Goal: Task Accomplishment & Management: Manage account settings

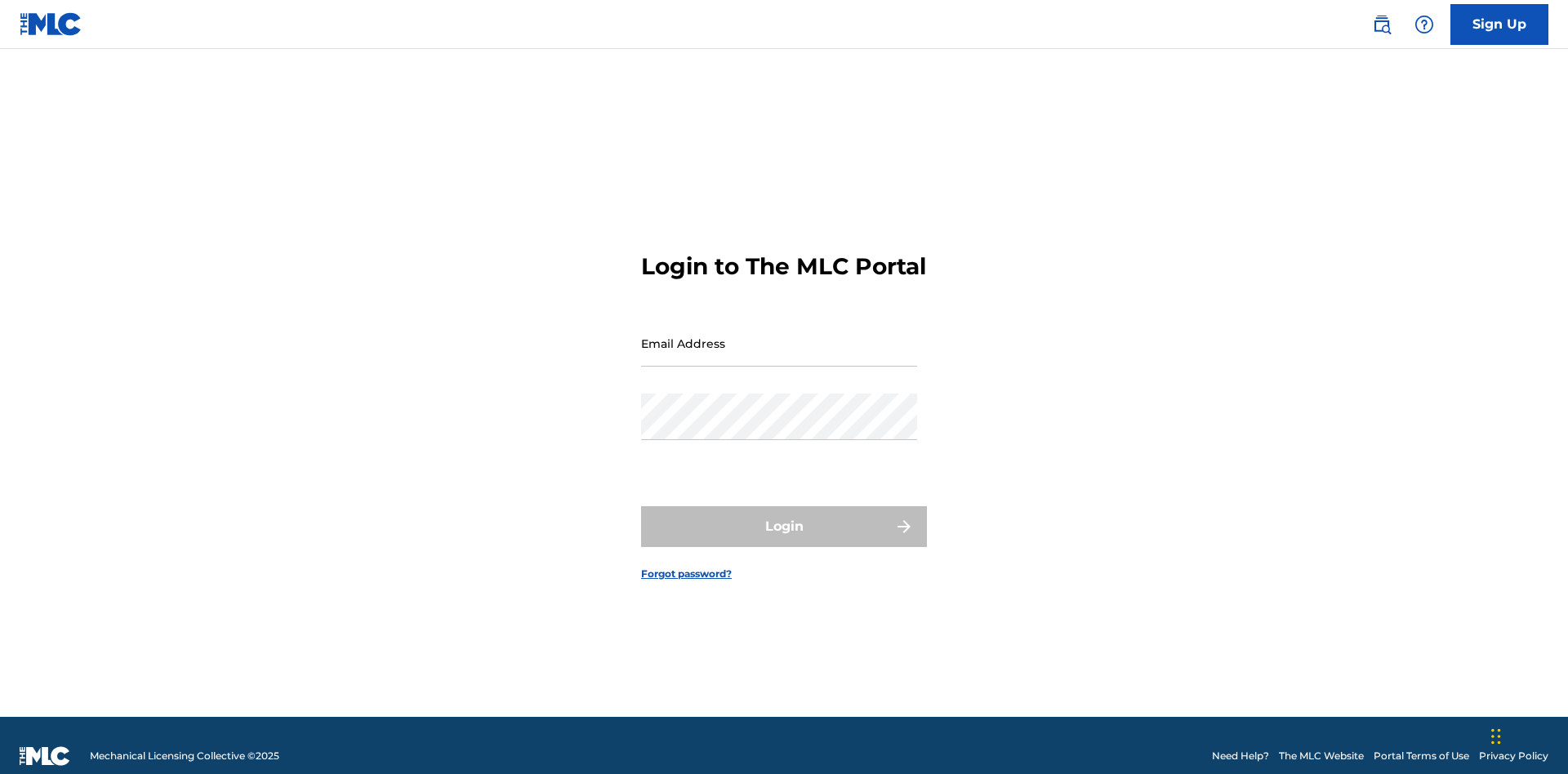
scroll to position [21, 0]
click at [779, 335] on input "Email Address" at bounding box center [778, 343] width 276 height 47
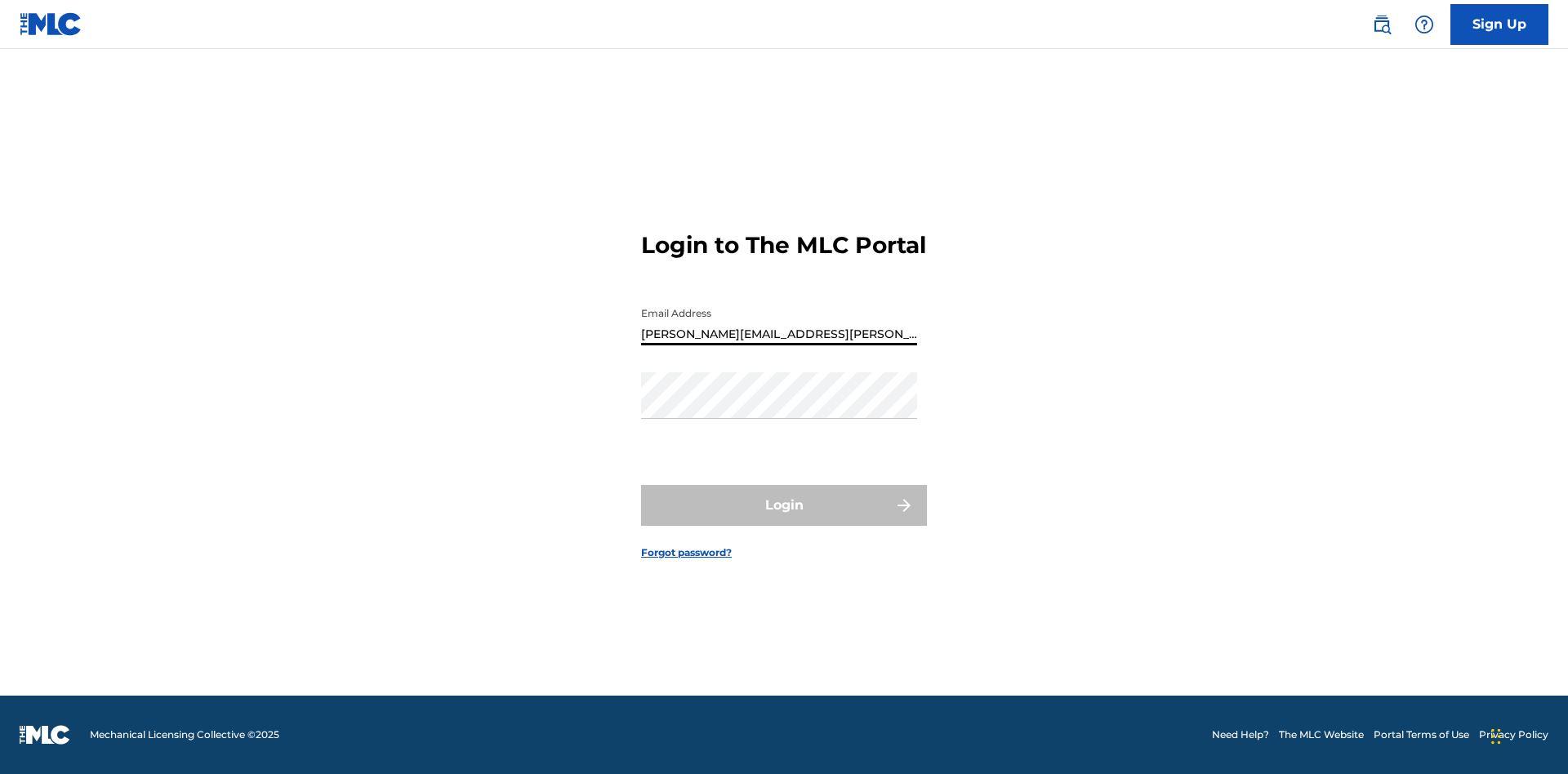
type input "Krystal.Ribble@themlc.com"
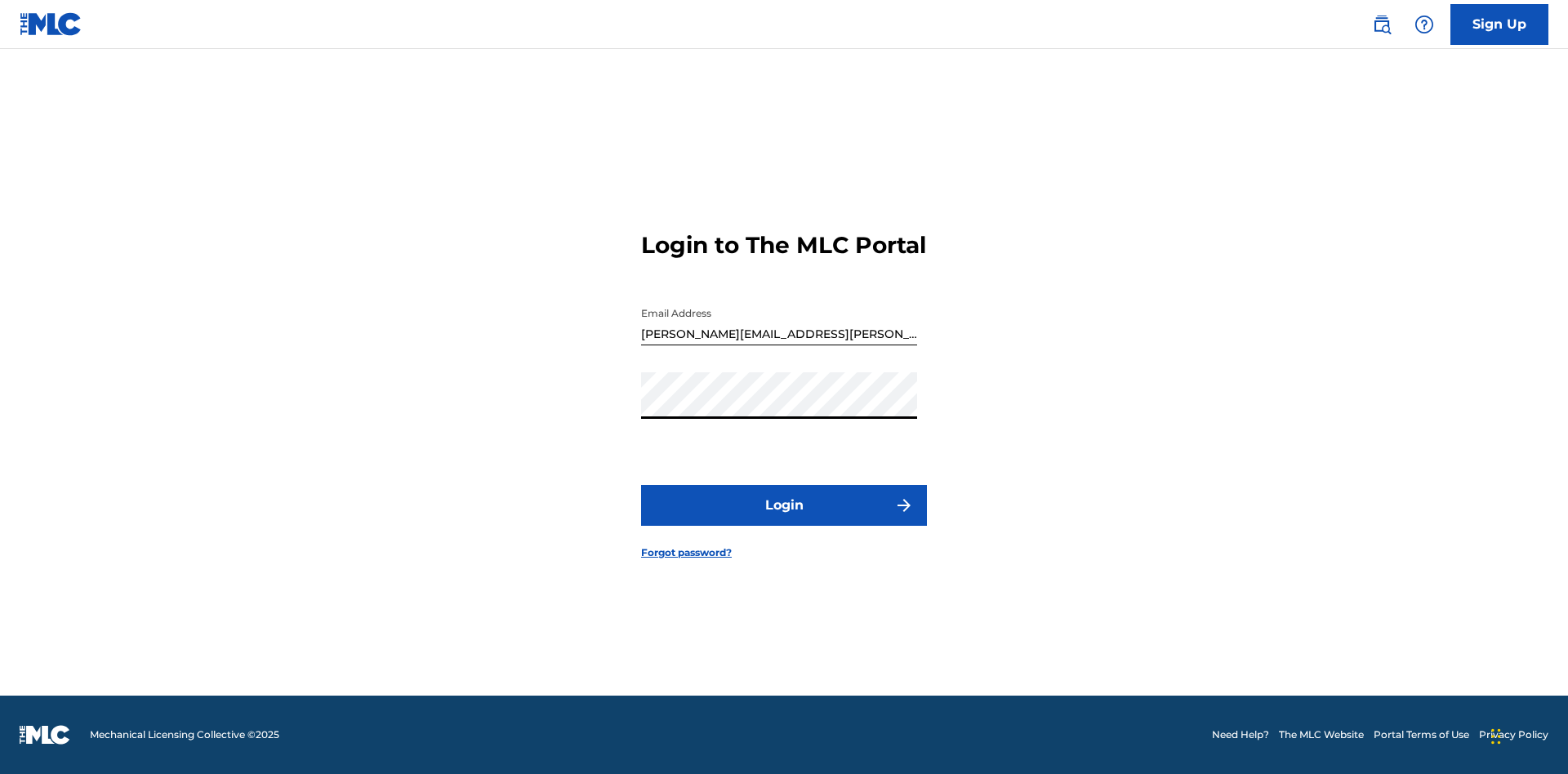
click at [784, 520] on button "Login" at bounding box center [783, 506] width 286 height 41
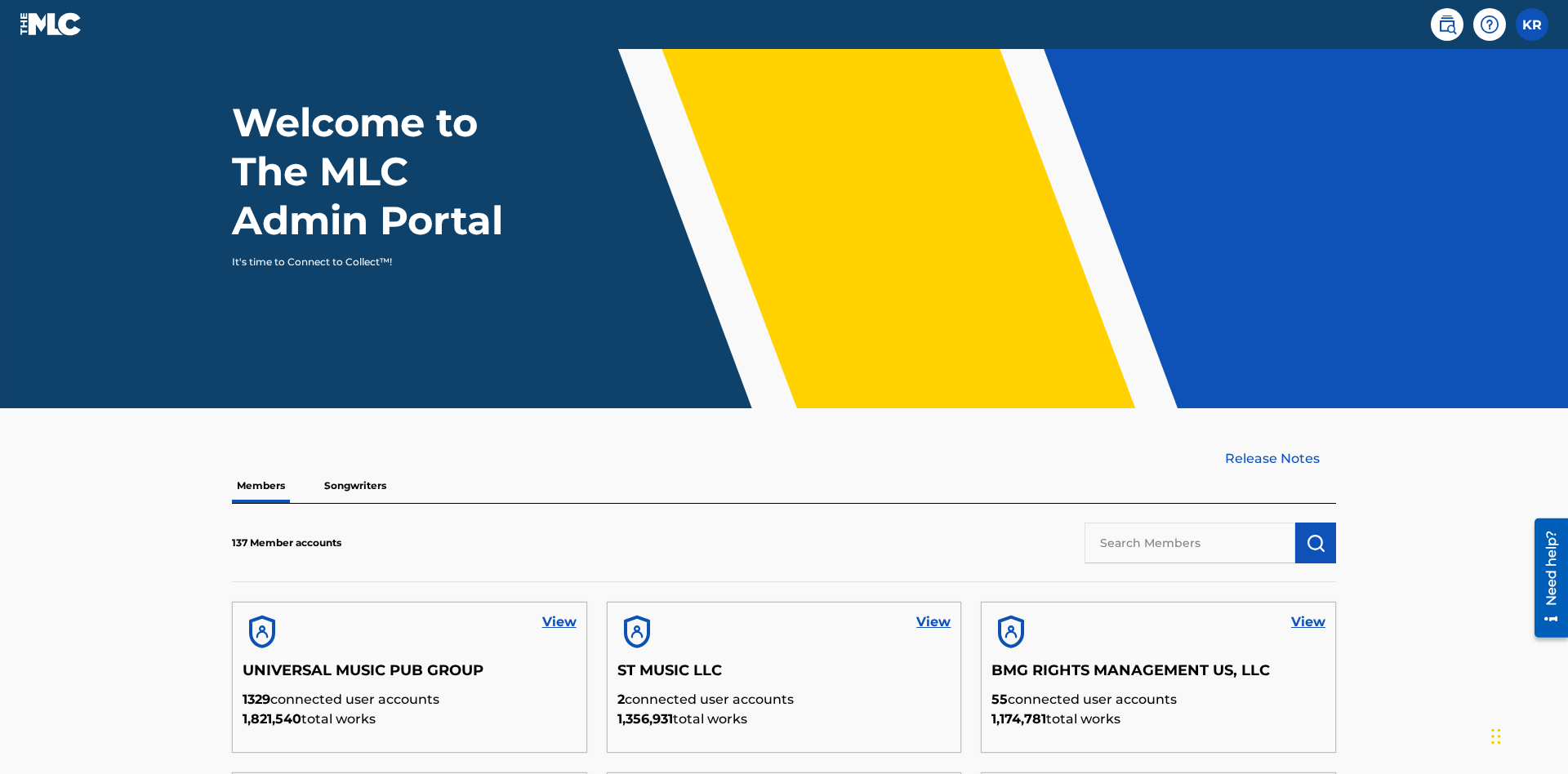
click at [1190, 523] on input "text" at bounding box center [1189, 543] width 210 height 41
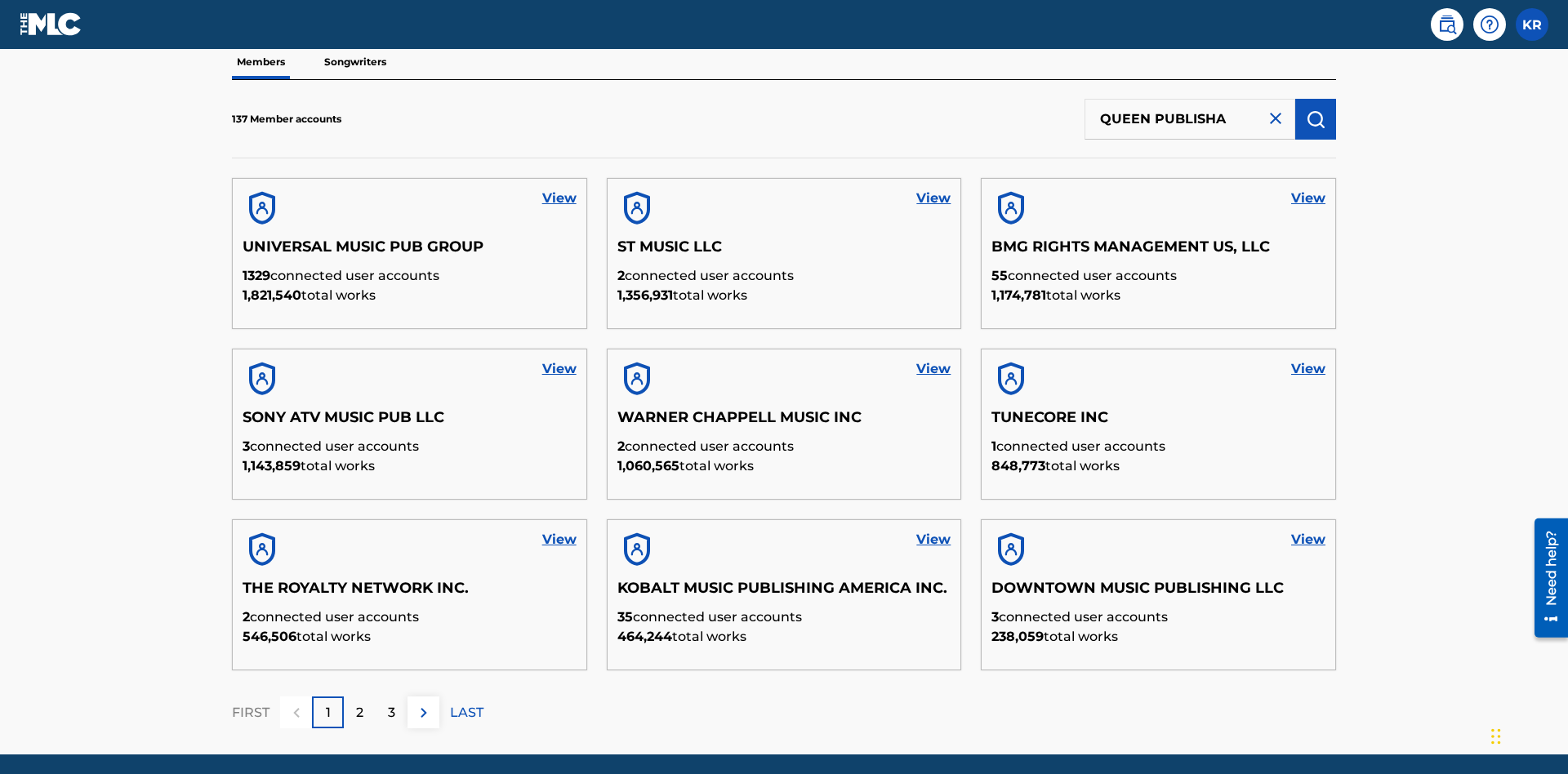
type input "QUEEN PUBLISHA"
click at [1316, 110] on img "submit" at bounding box center [1316, 119] width 20 height 20
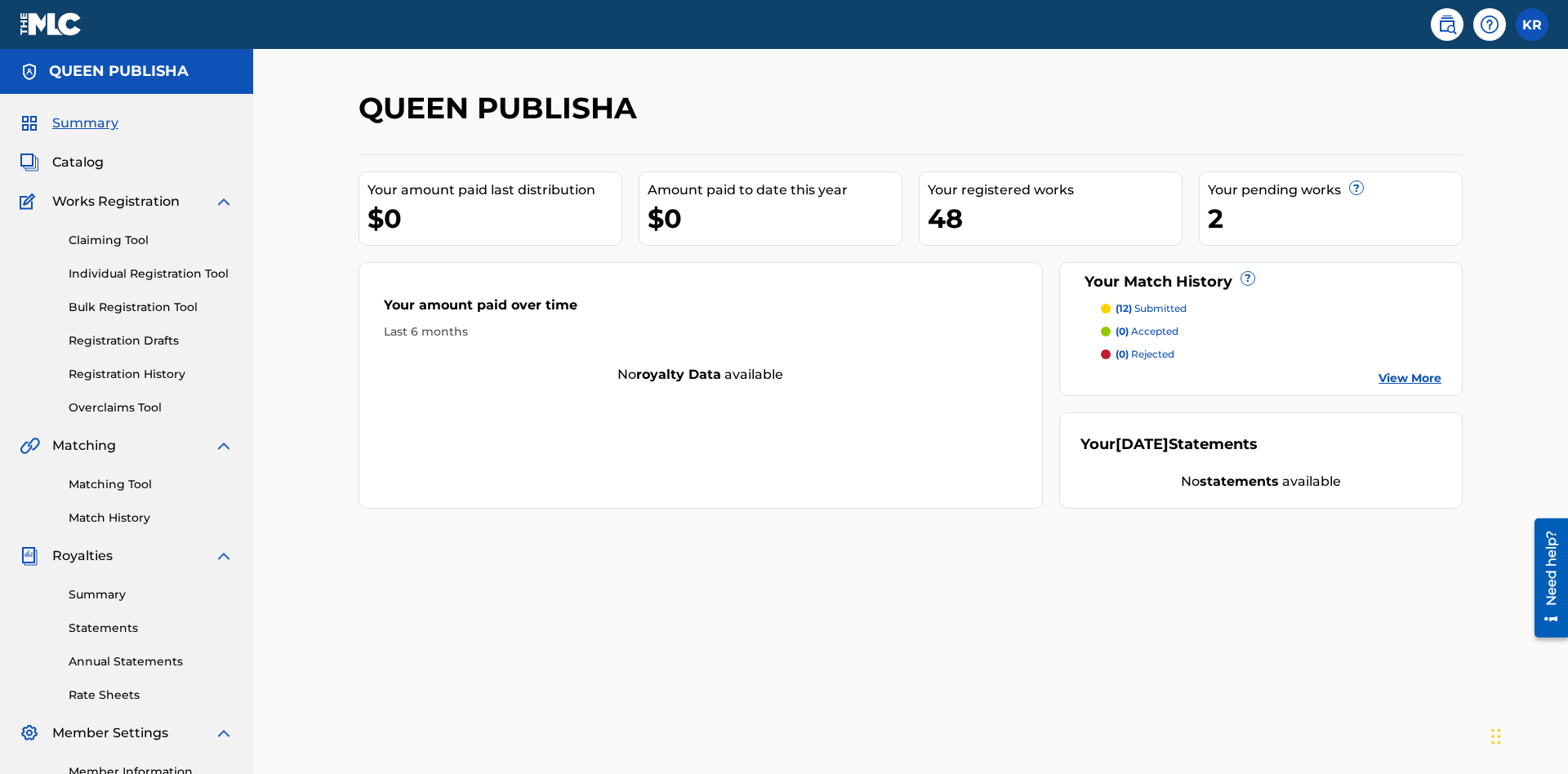
click at [78, 153] on span "Catalog" at bounding box center [78, 163] width 52 height 20
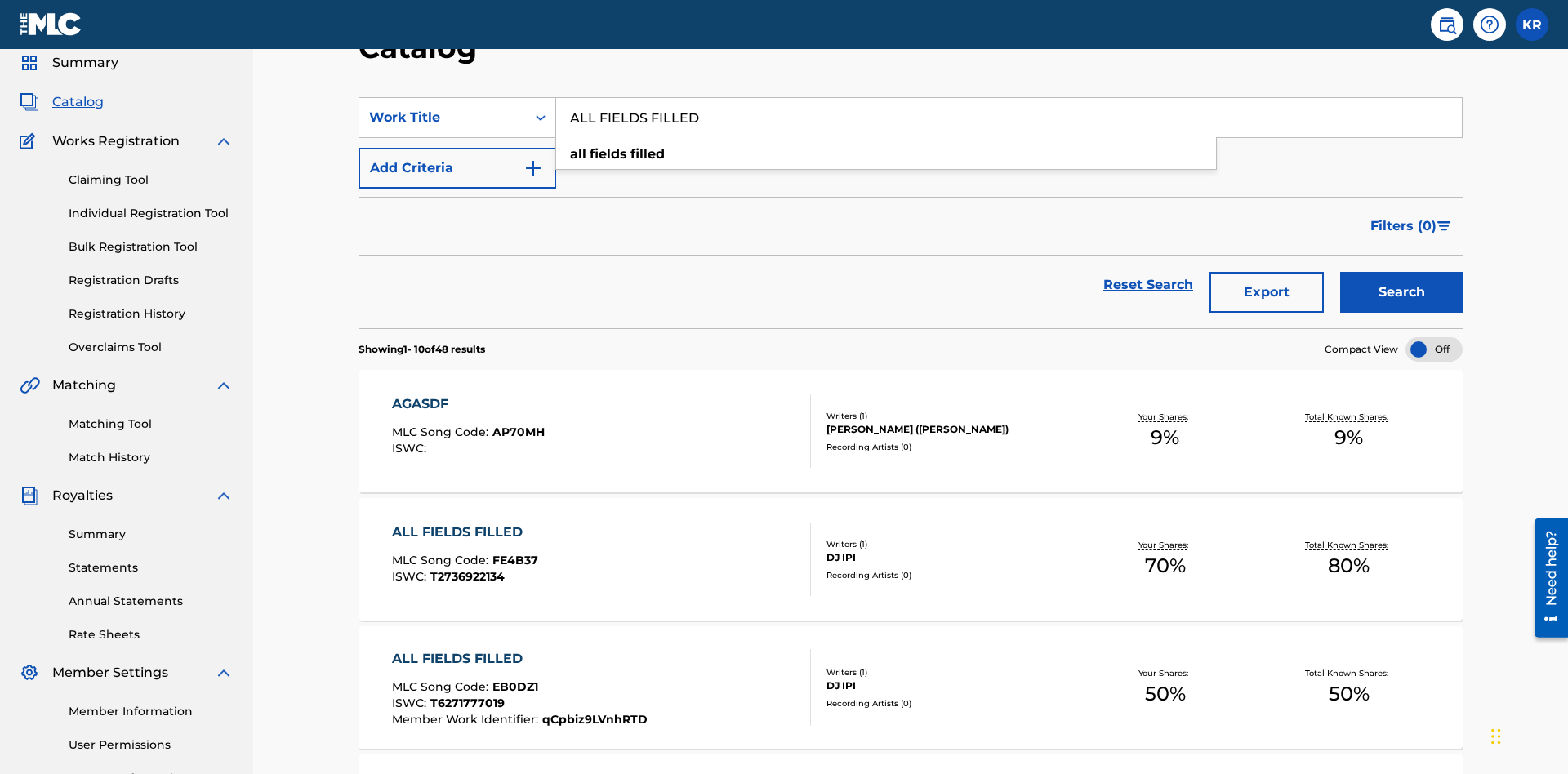
scroll to position [205, 0]
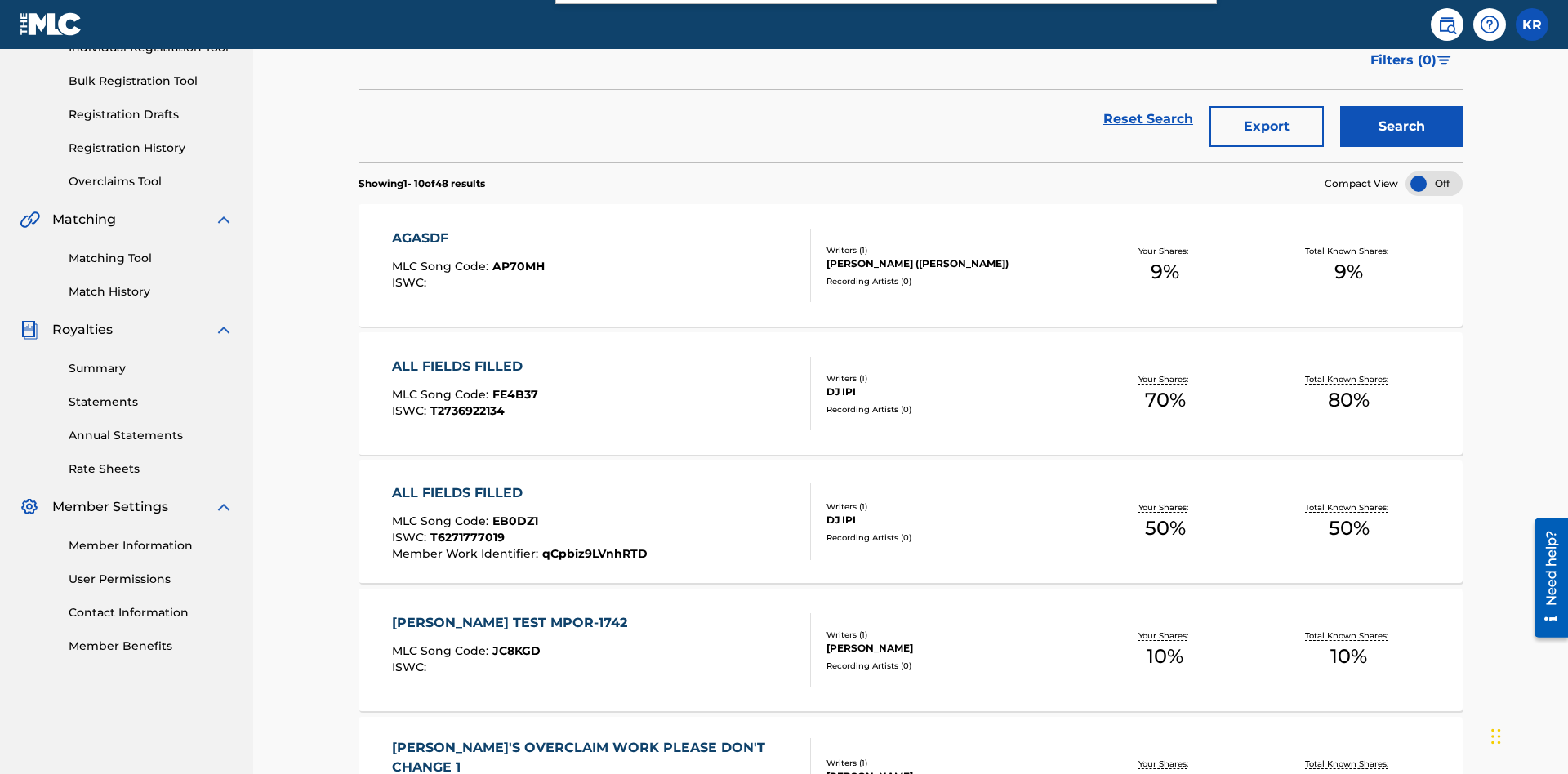
type input "ALL FIELDS FILLED"
click at [1402, 119] on button "Search" at bounding box center [1402, 128] width 123 height 41
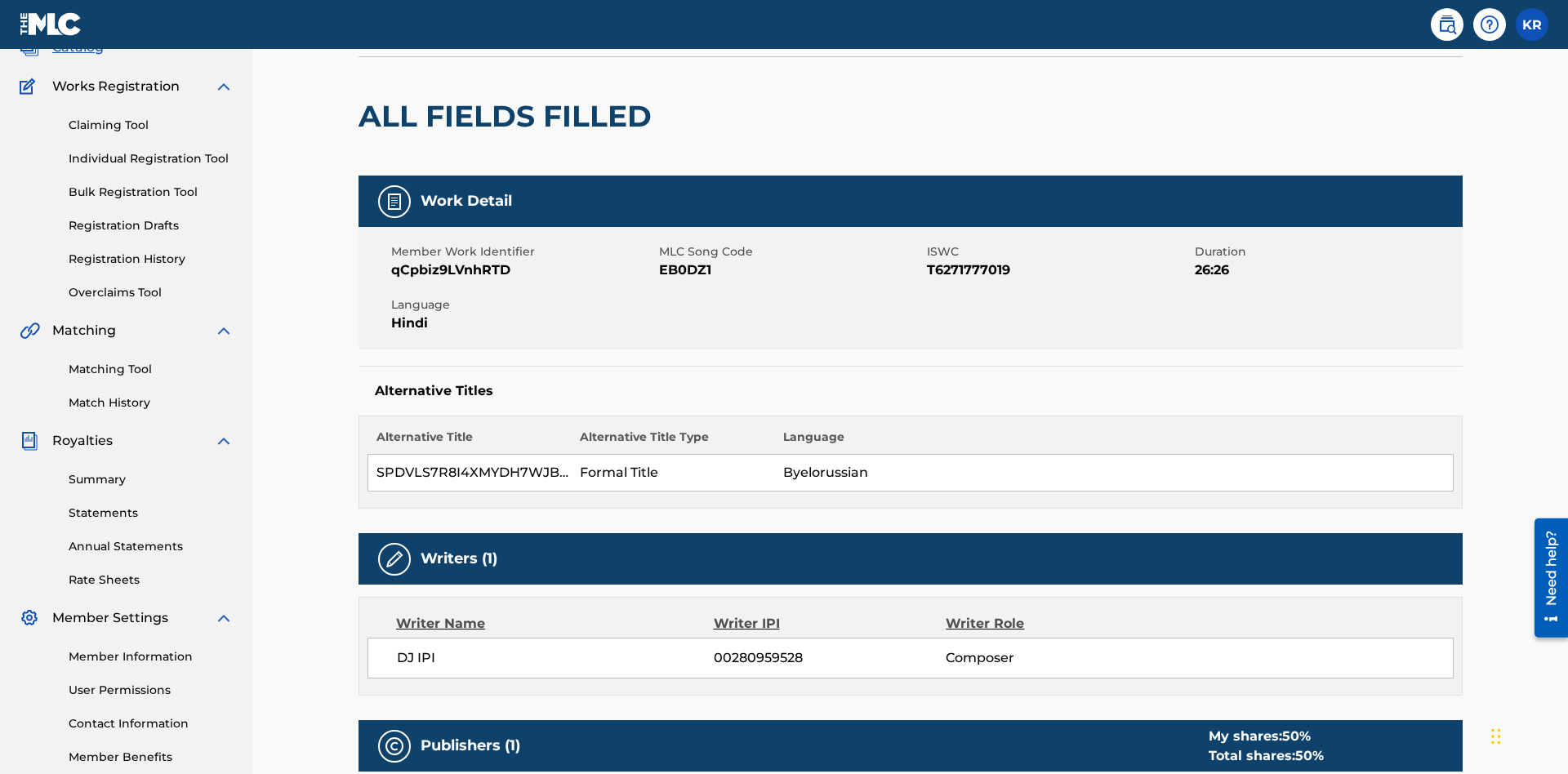
scroll to position [8, 0]
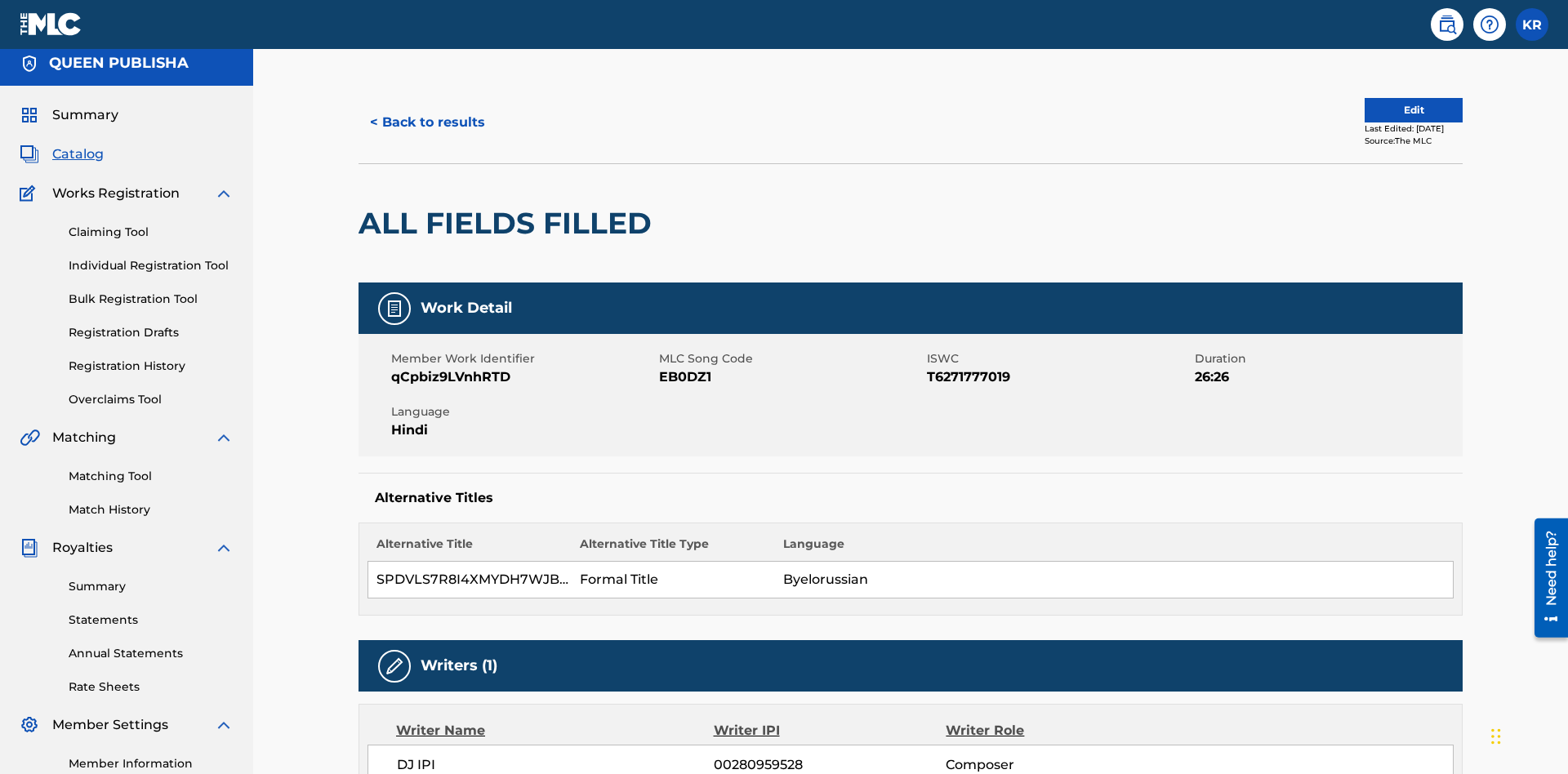
click at [1395, 110] on button "Edit" at bounding box center [1414, 110] width 98 height 25
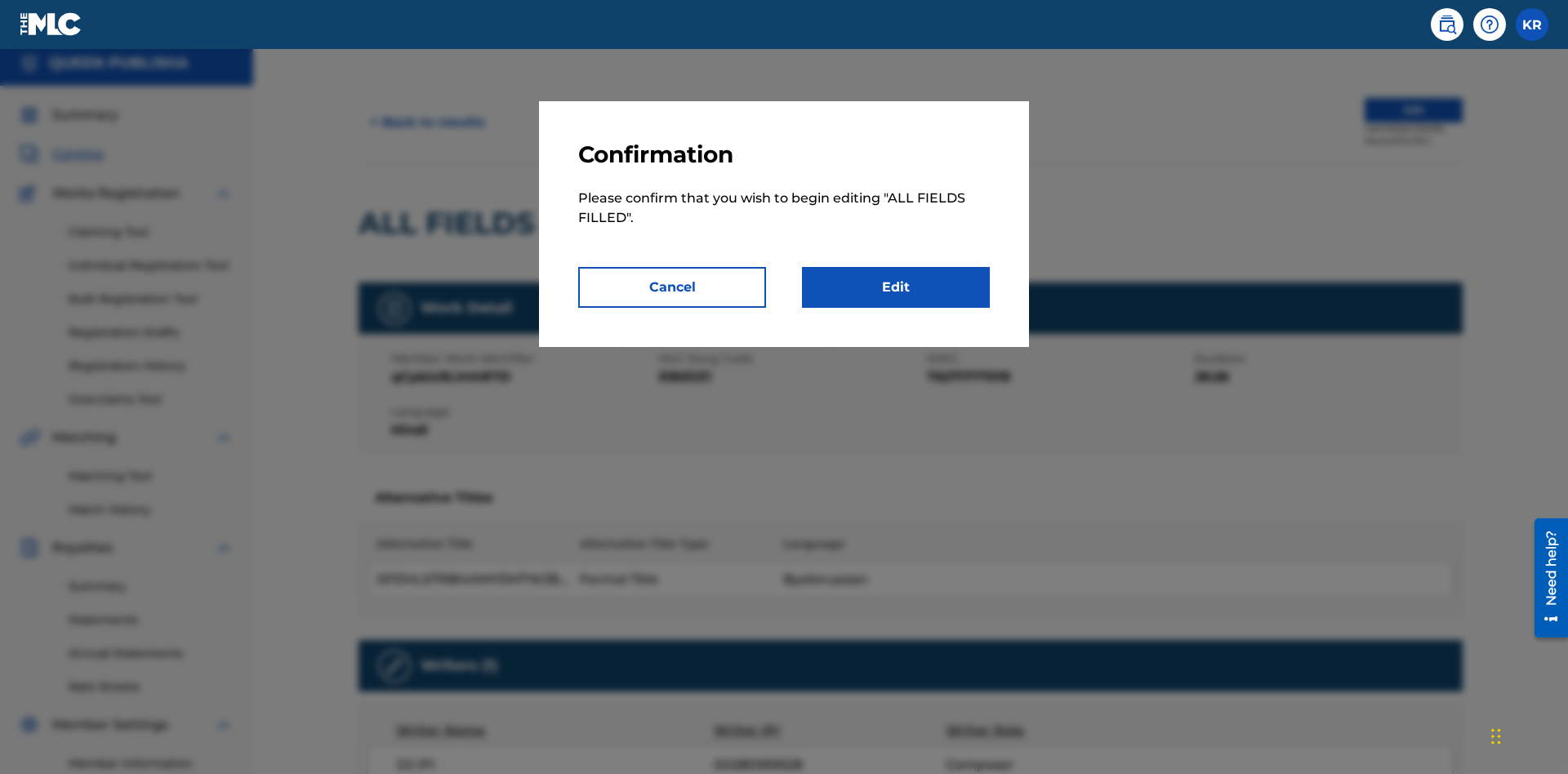
click at [896, 287] on link "Edit" at bounding box center [896, 287] width 188 height 41
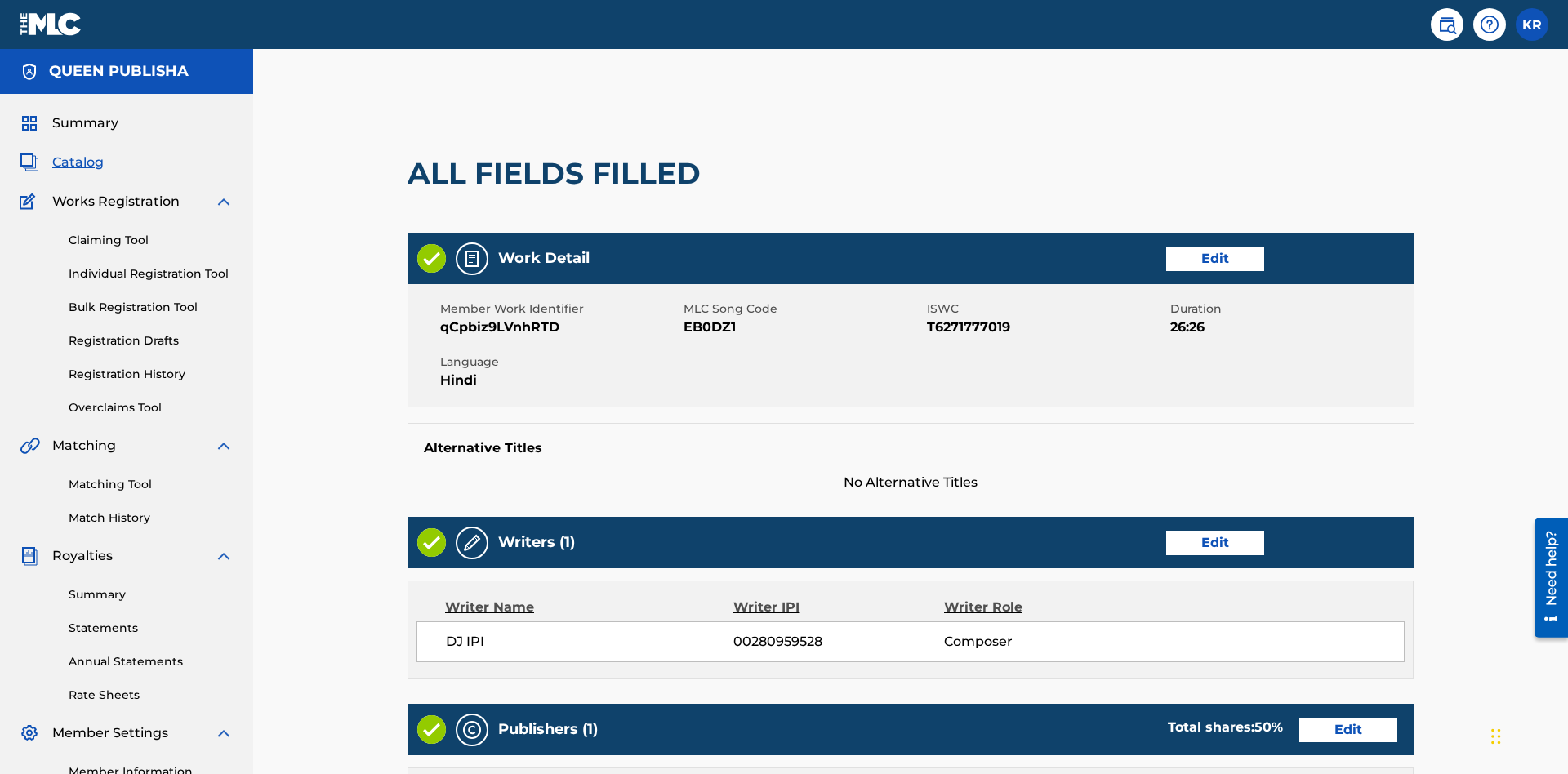
click at [1166, 246] on link "Edit" at bounding box center [1215, 259] width 98 height 25
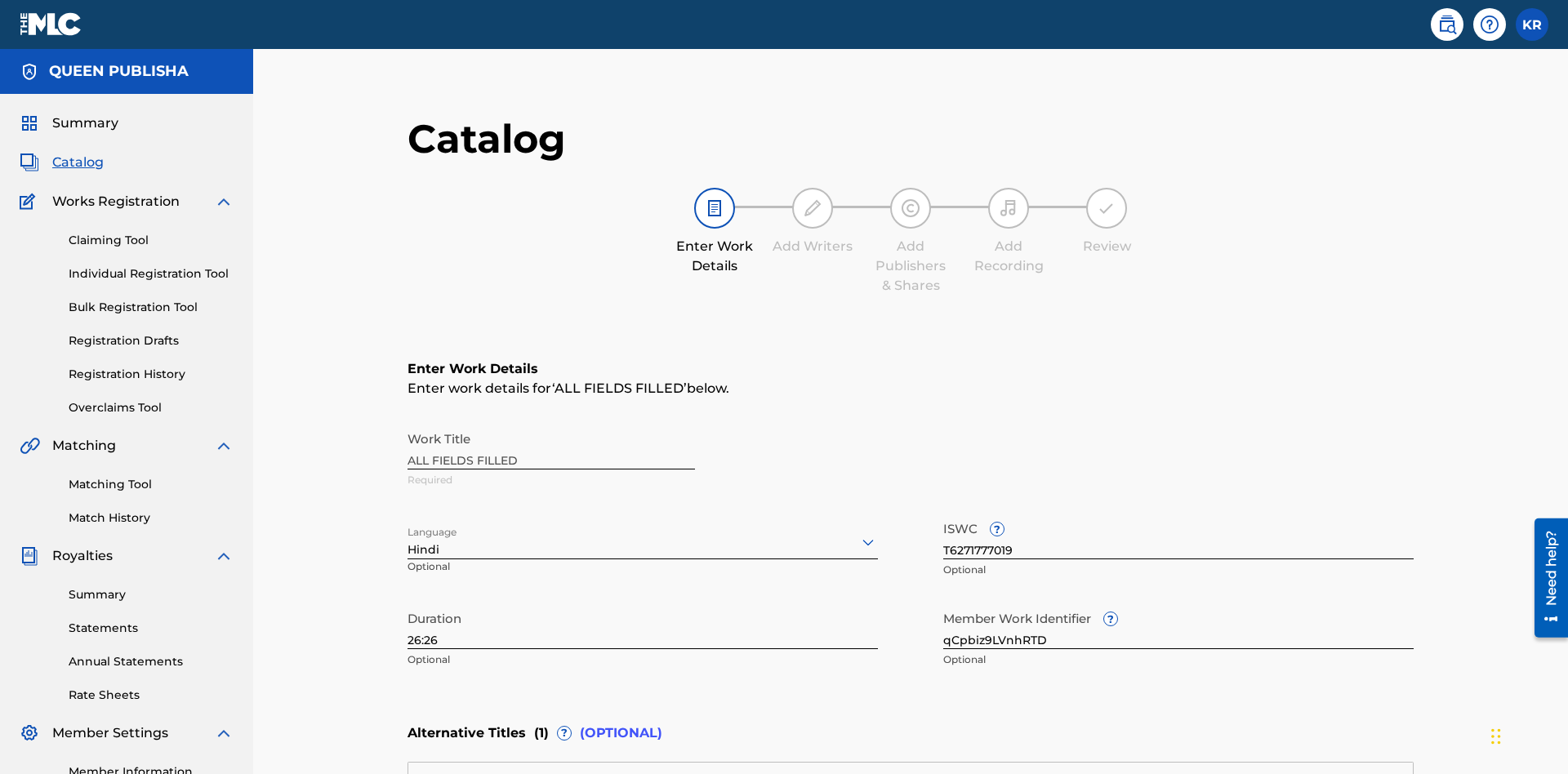
click at [408, 603] on input "26:26" at bounding box center [642, 626] width 471 height 47
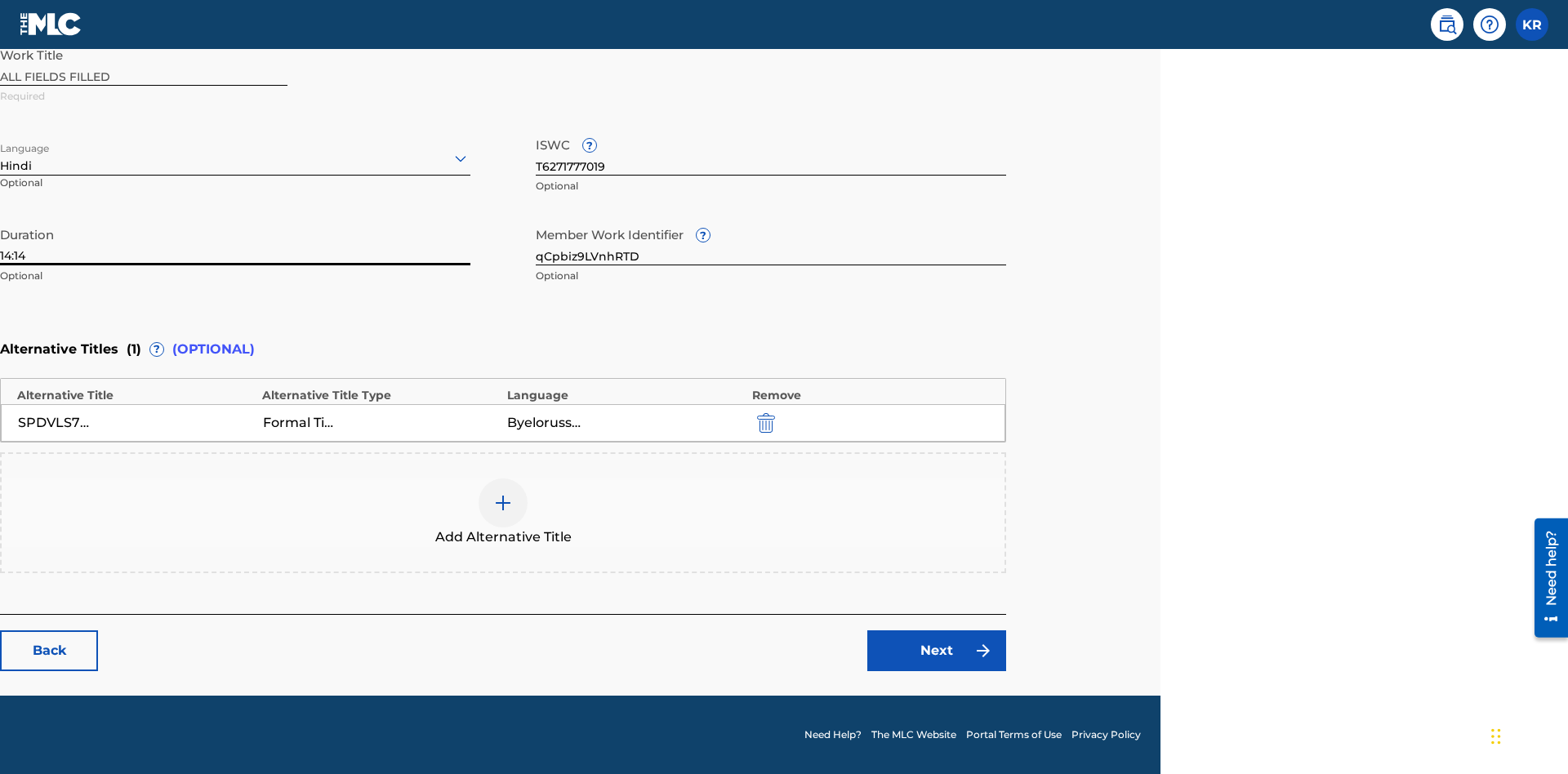
type input "14:14"
click at [461, 159] on icon at bounding box center [461, 159] width 20 height 20
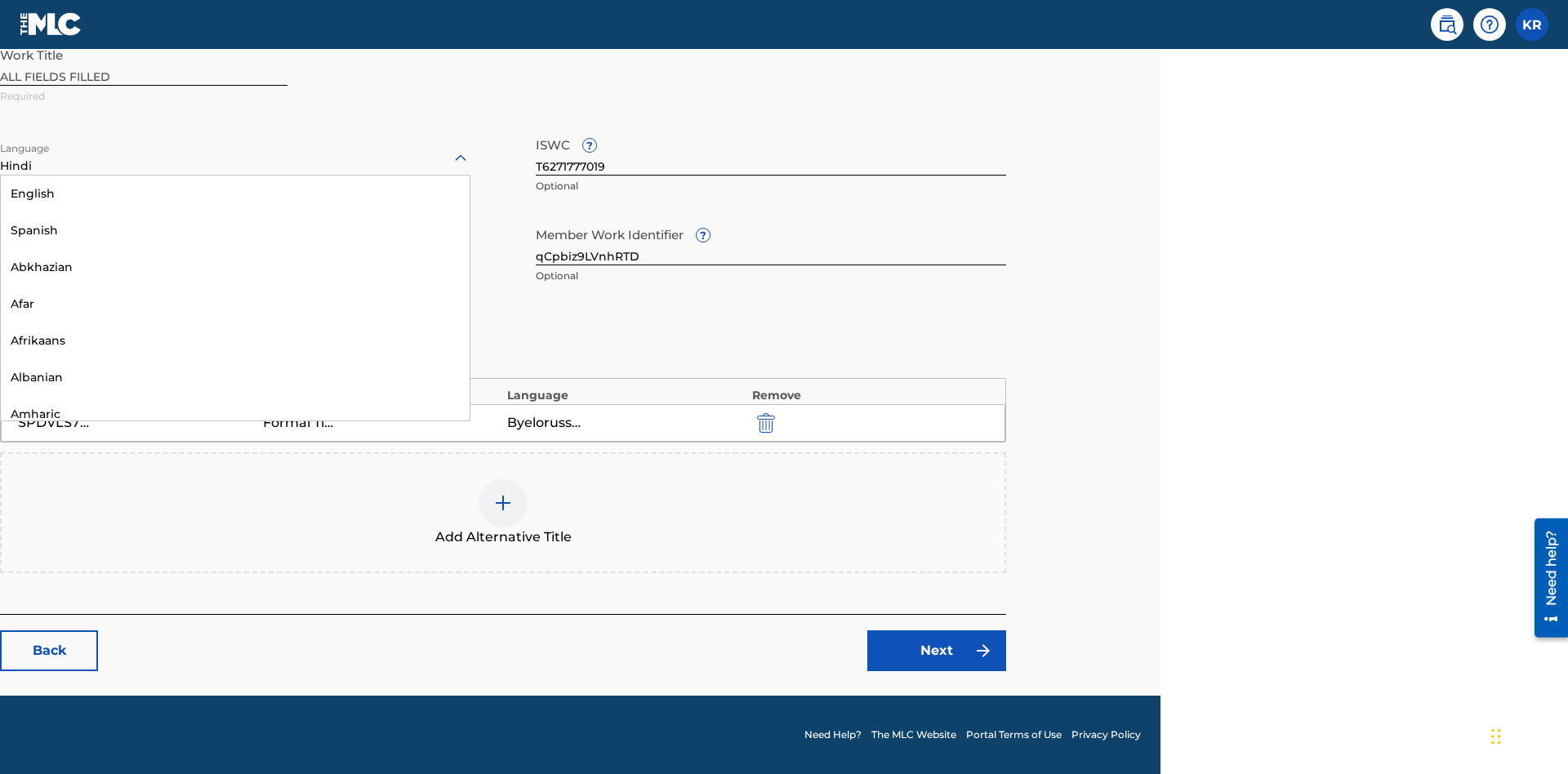
scroll to position [1568, 0]
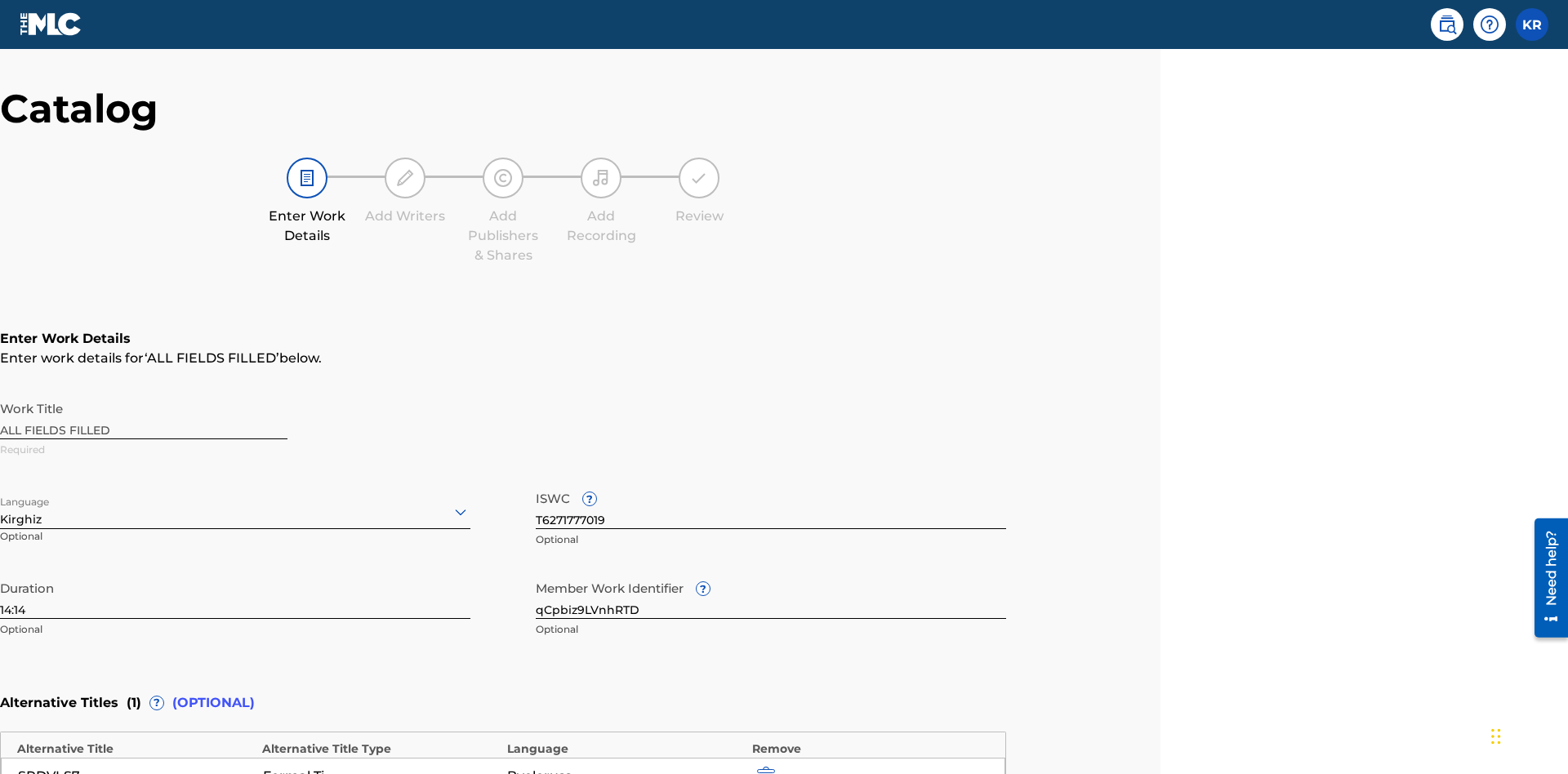
click at [771, 573] on input "qCpbiz9LVnhRTD" at bounding box center [771, 596] width 471 height 47
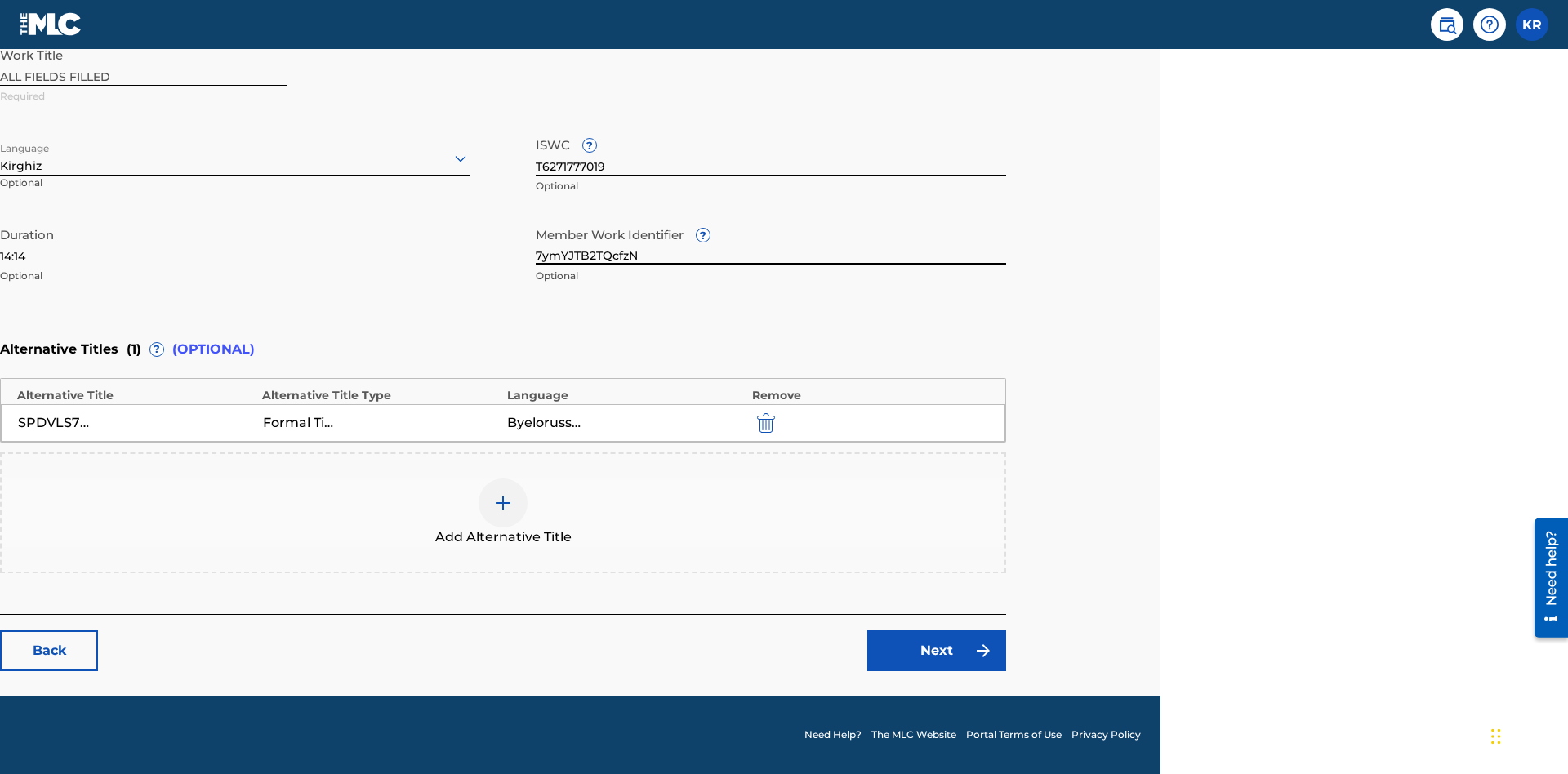
type input "7ymYJTB2TQcfzN"
click at [771, 152] on input "T6271777019" at bounding box center [771, 152] width 471 height 47
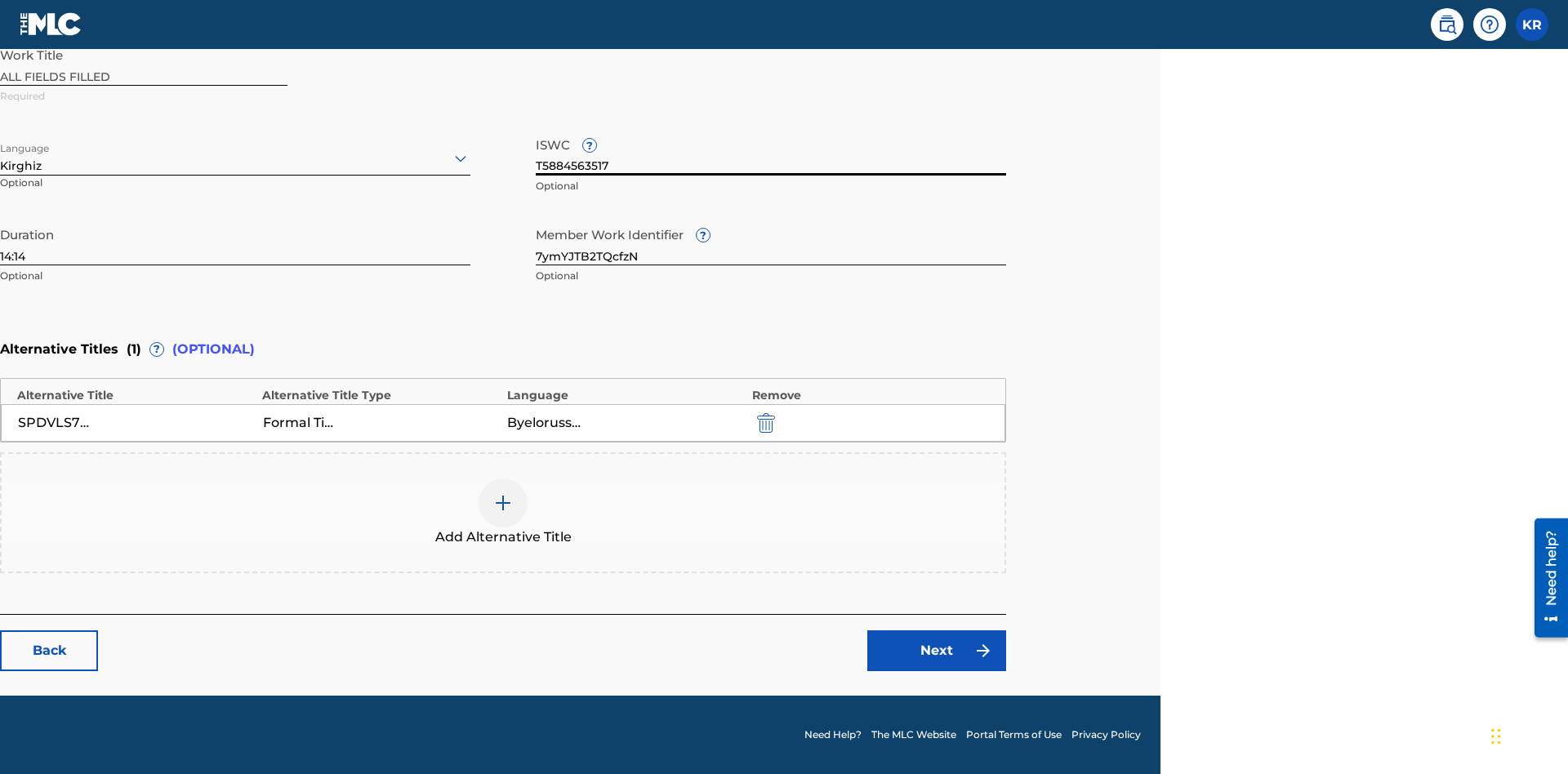
scroll to position [384, 0]
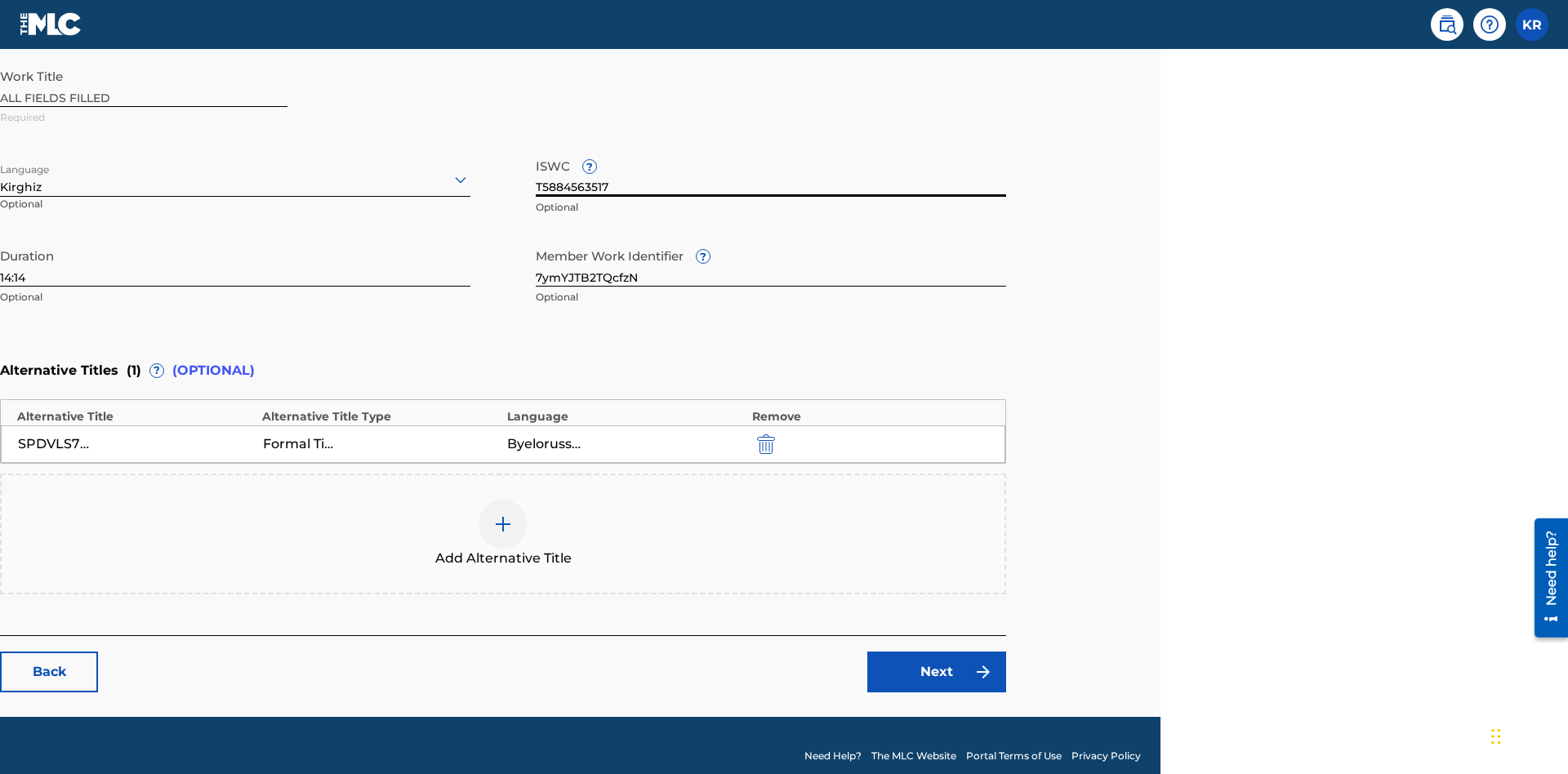
type input "T5884563517"
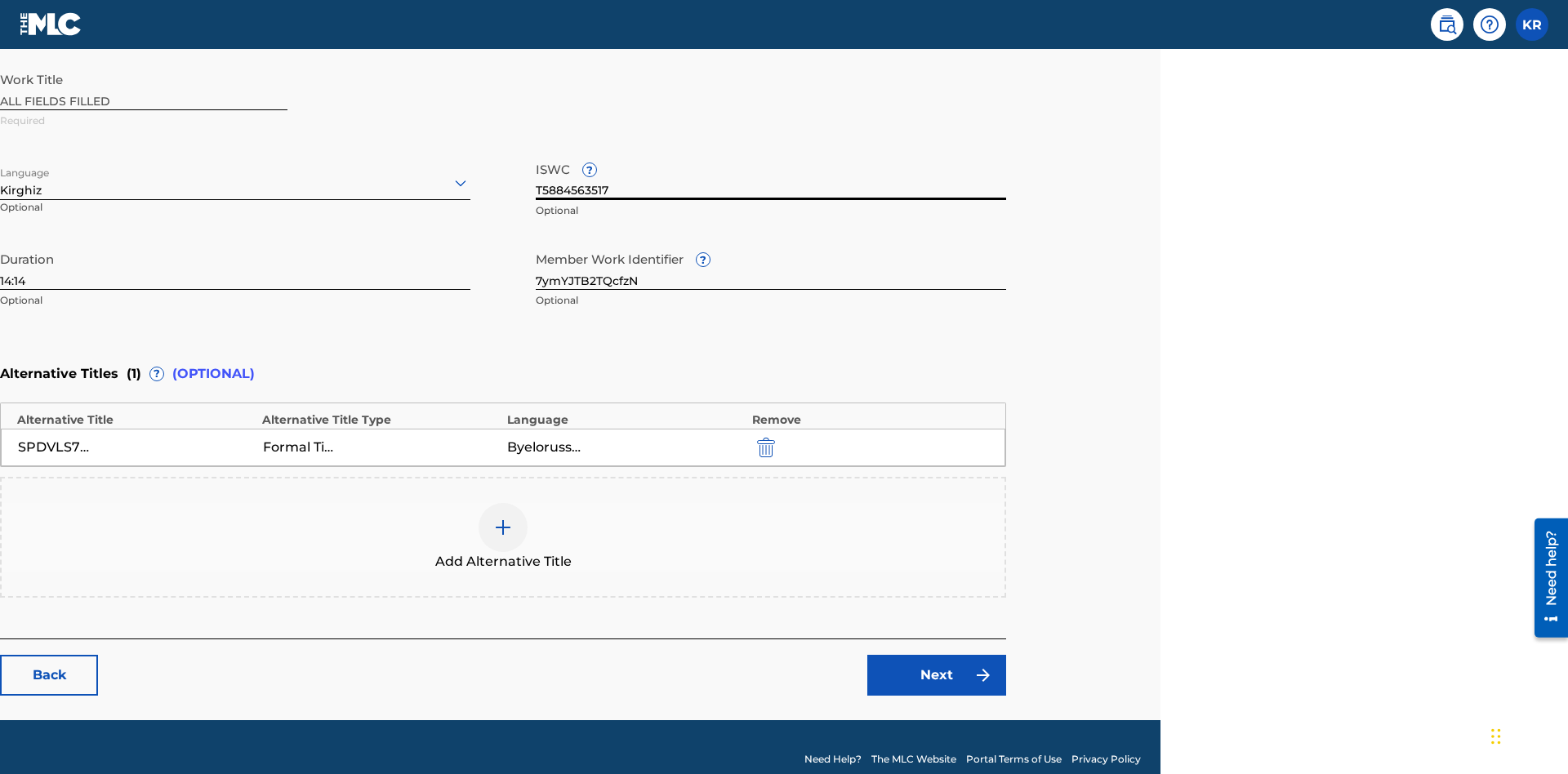
click at [764, 438] on img "submit" at bounding box center [766, 448] width 18 height 20
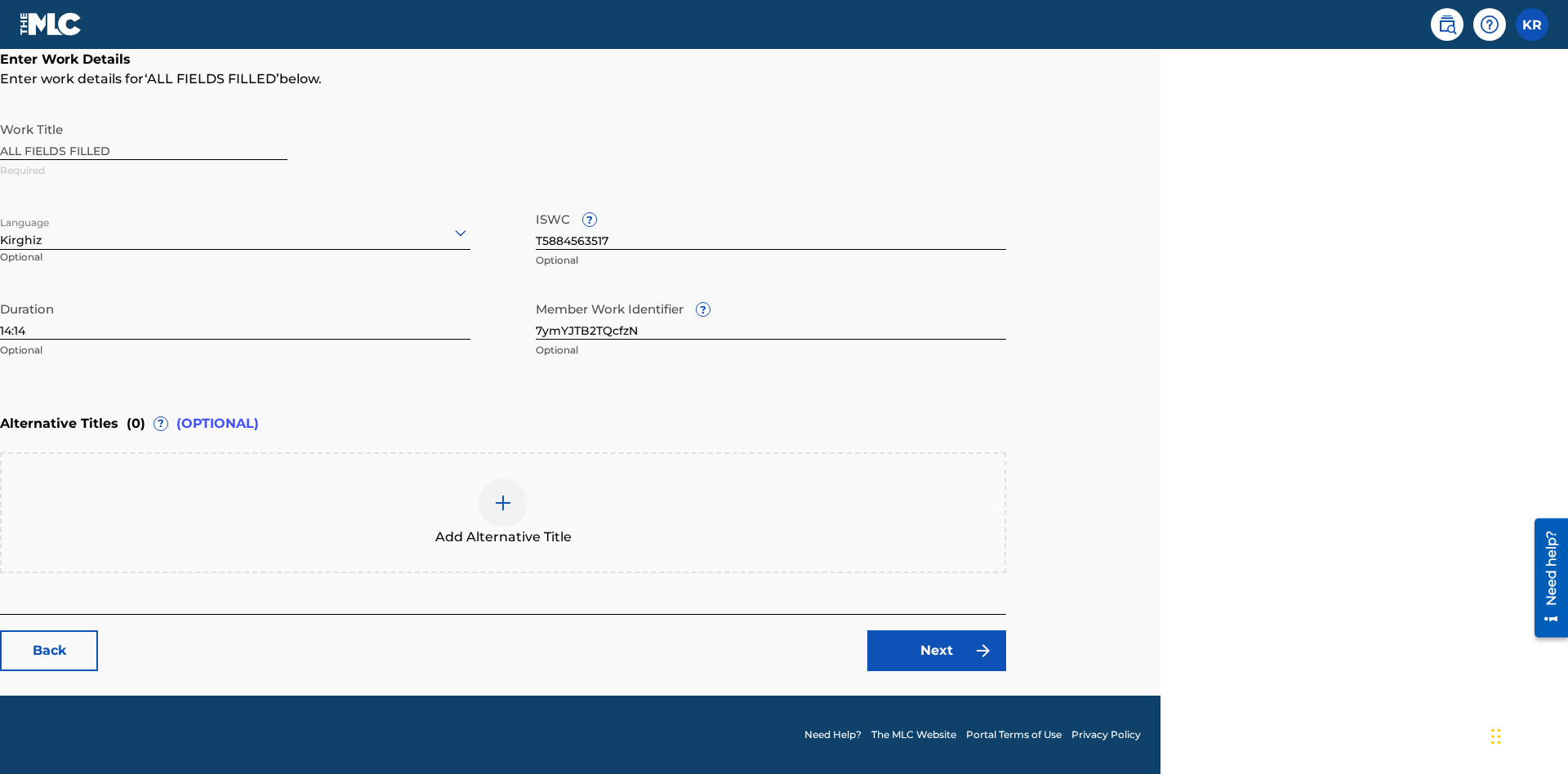
click at [503, 512] on img at bounding box center [503, 503] width 20 height 20
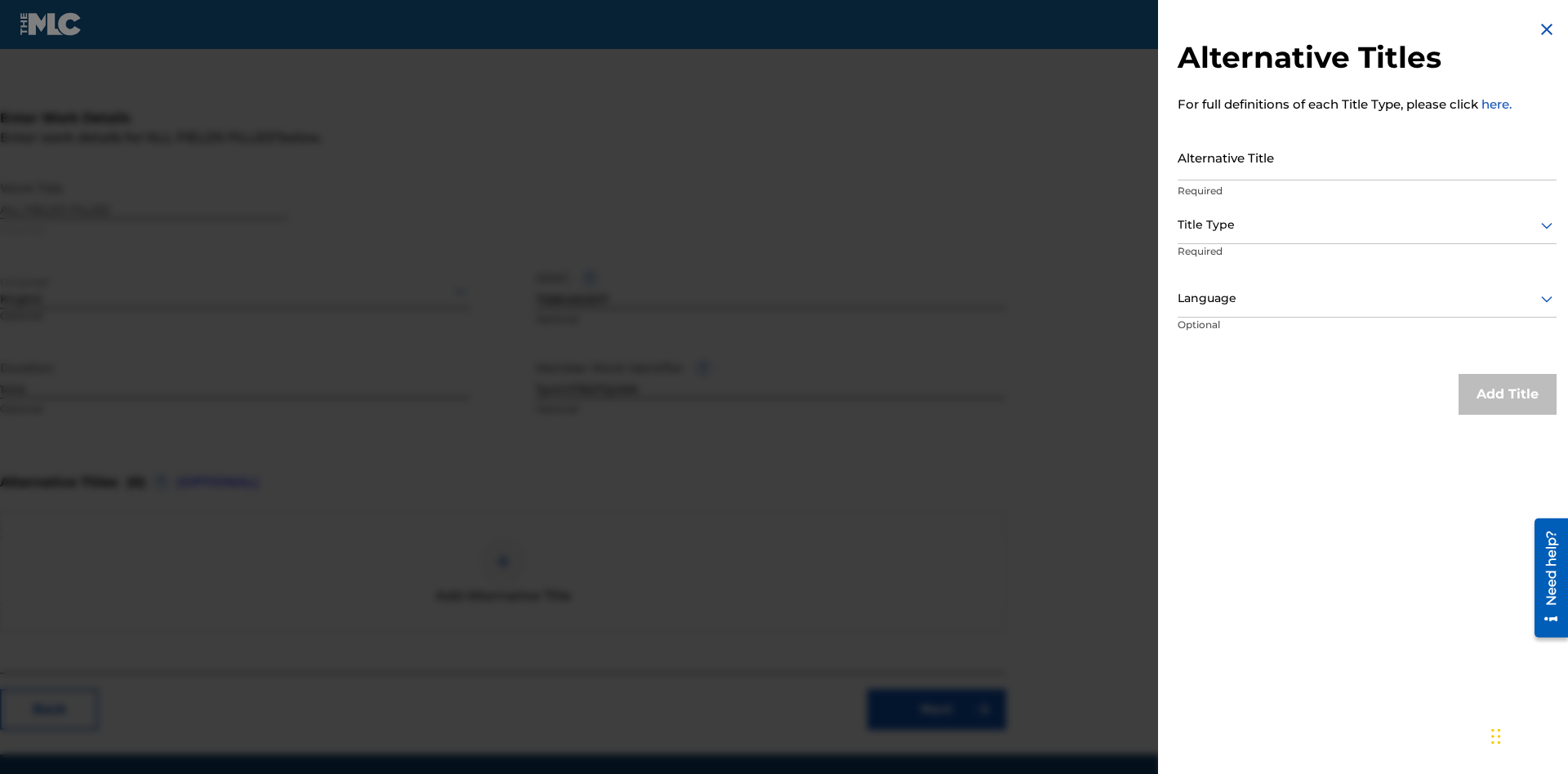
click at [1367, 157] on input "Alternative Title" at bounding box center [1367, 157] width 379 height 47
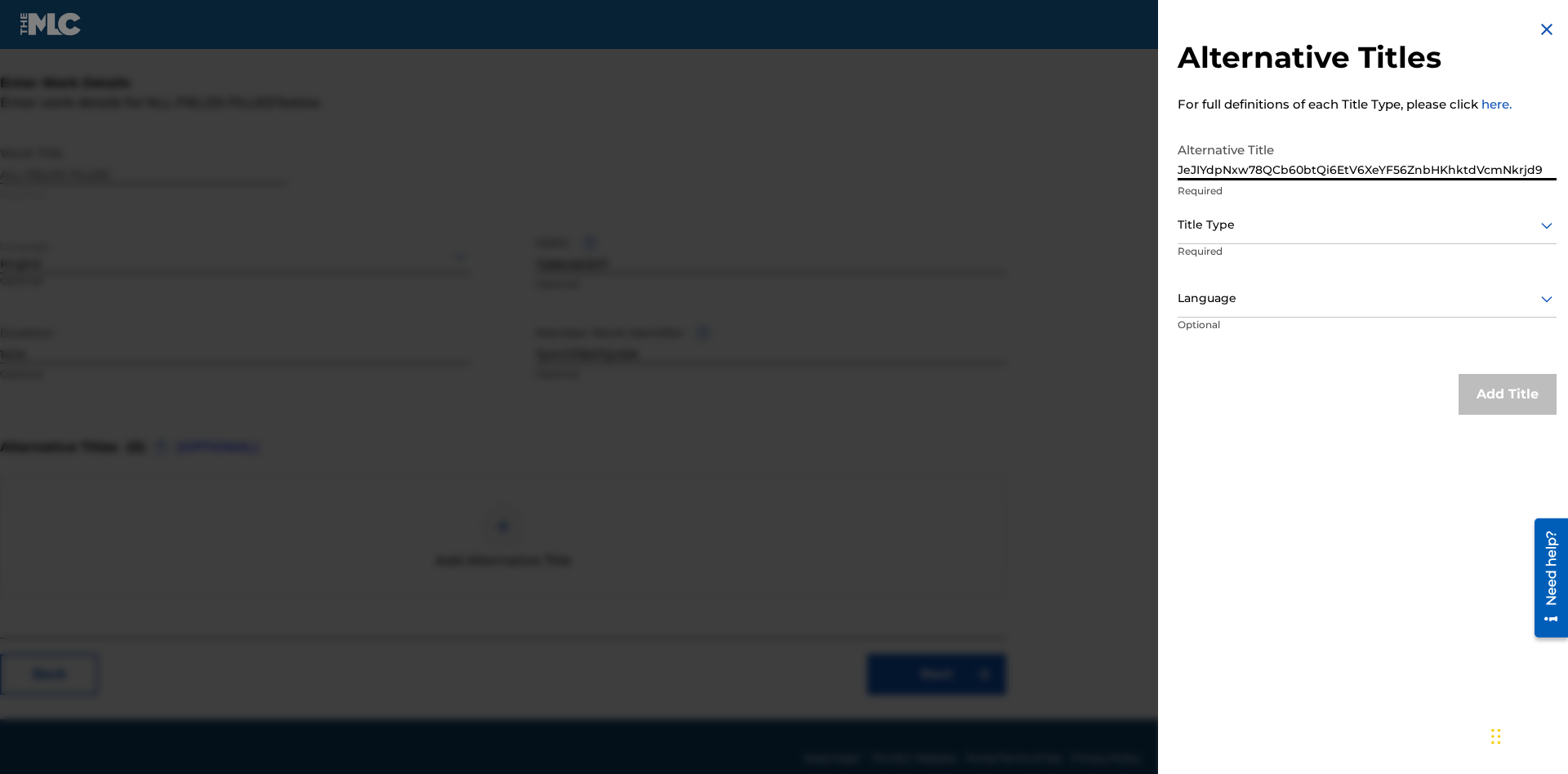
scroll to position [309, 408]
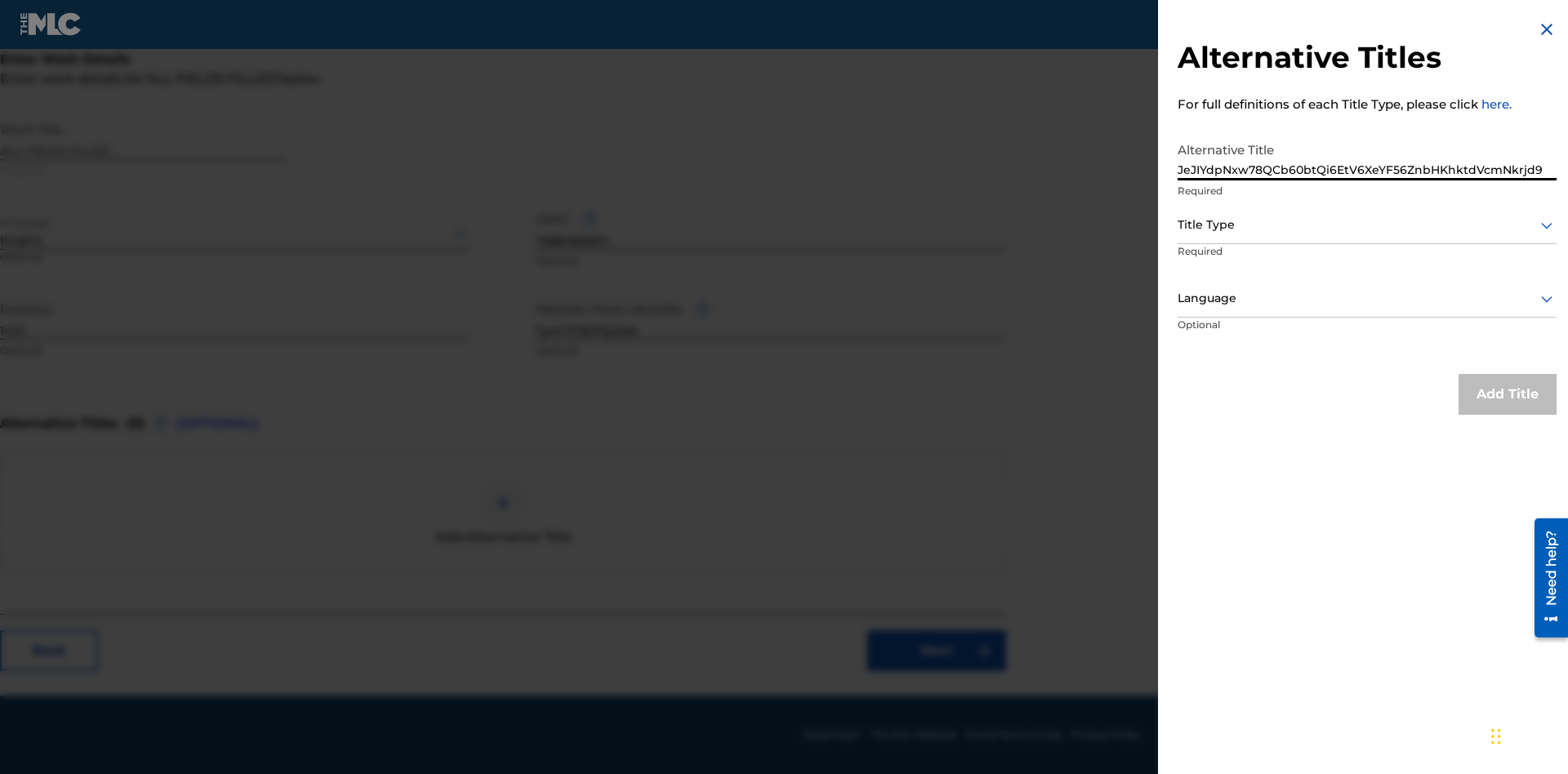
type input "JeJIYdpNxw78QCb60btQi6EtV6XeYF56ZnbHKhktdVcmNkrjd9"
click at [1367, 224] on div at bounding box center [1367, 224] width 379 height 20
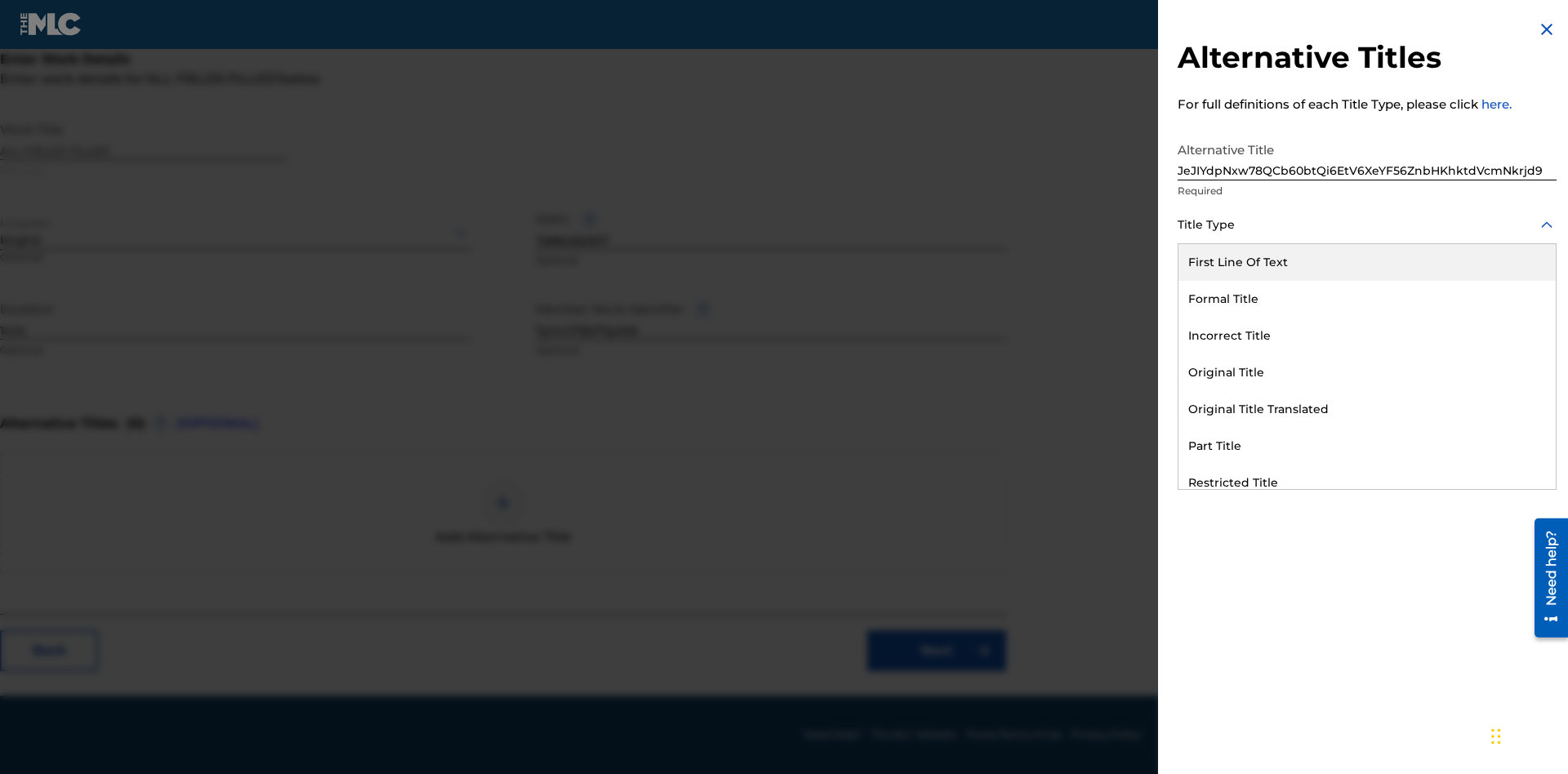
click at [1367, 409] on div "Original Title Translated" at bounding box center [1367, 409] width 377 height 37
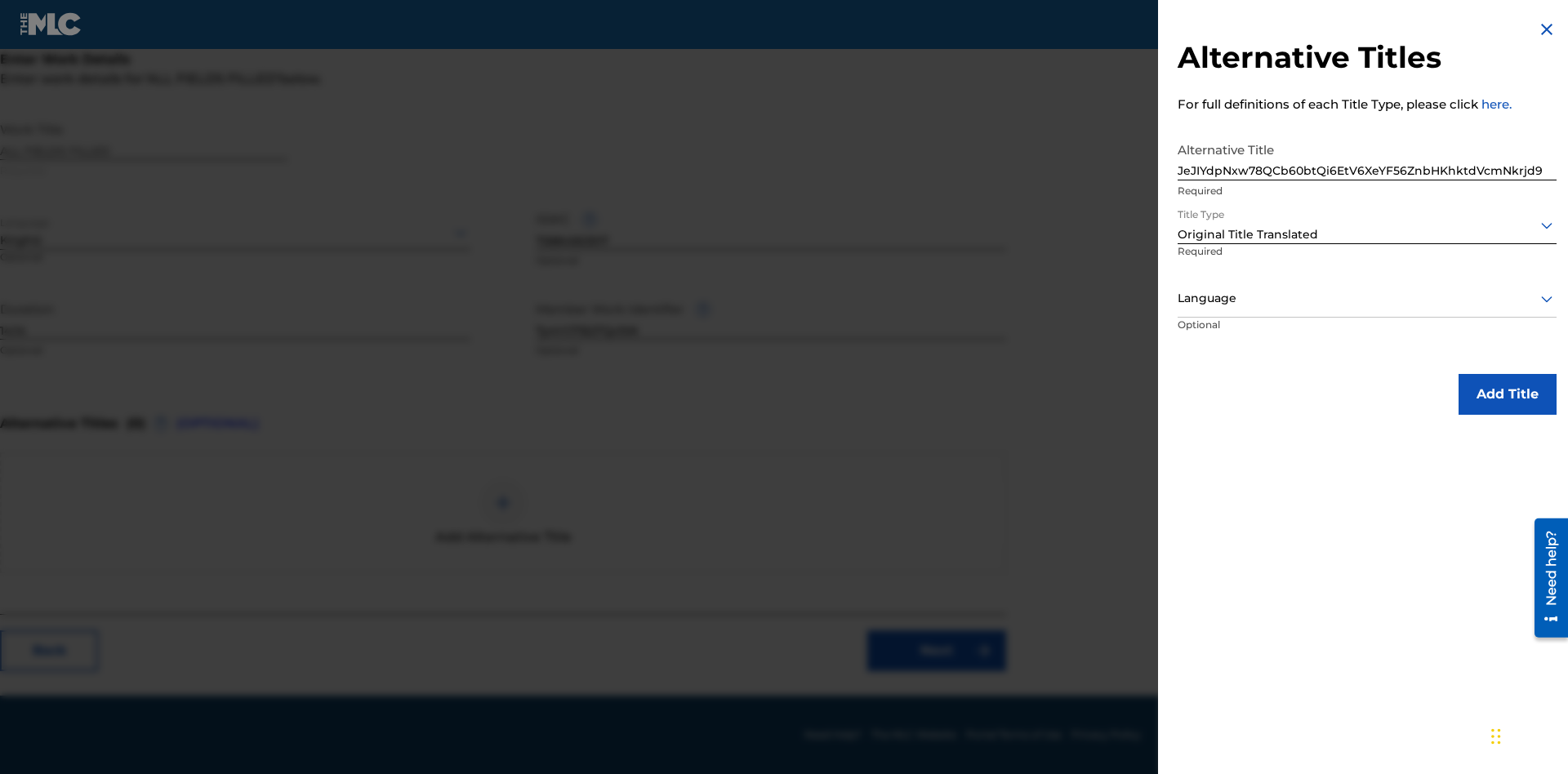
click at [1367, 298] on div at bounding box center [1367, 298] width 379 height 20
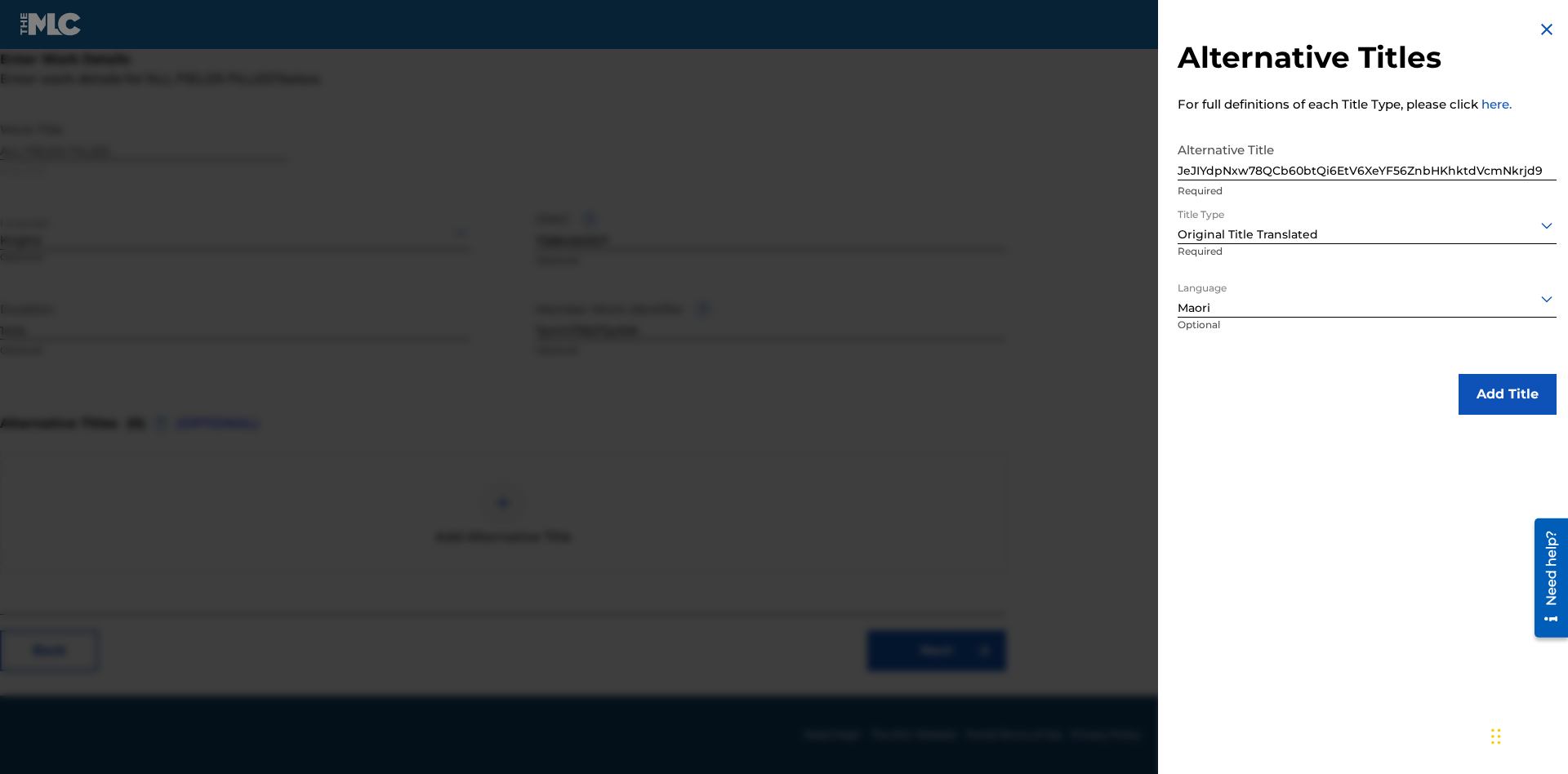
click at [1507, 394] on button "Add Title" at bounding box center [1507, 394] width 98 height 41
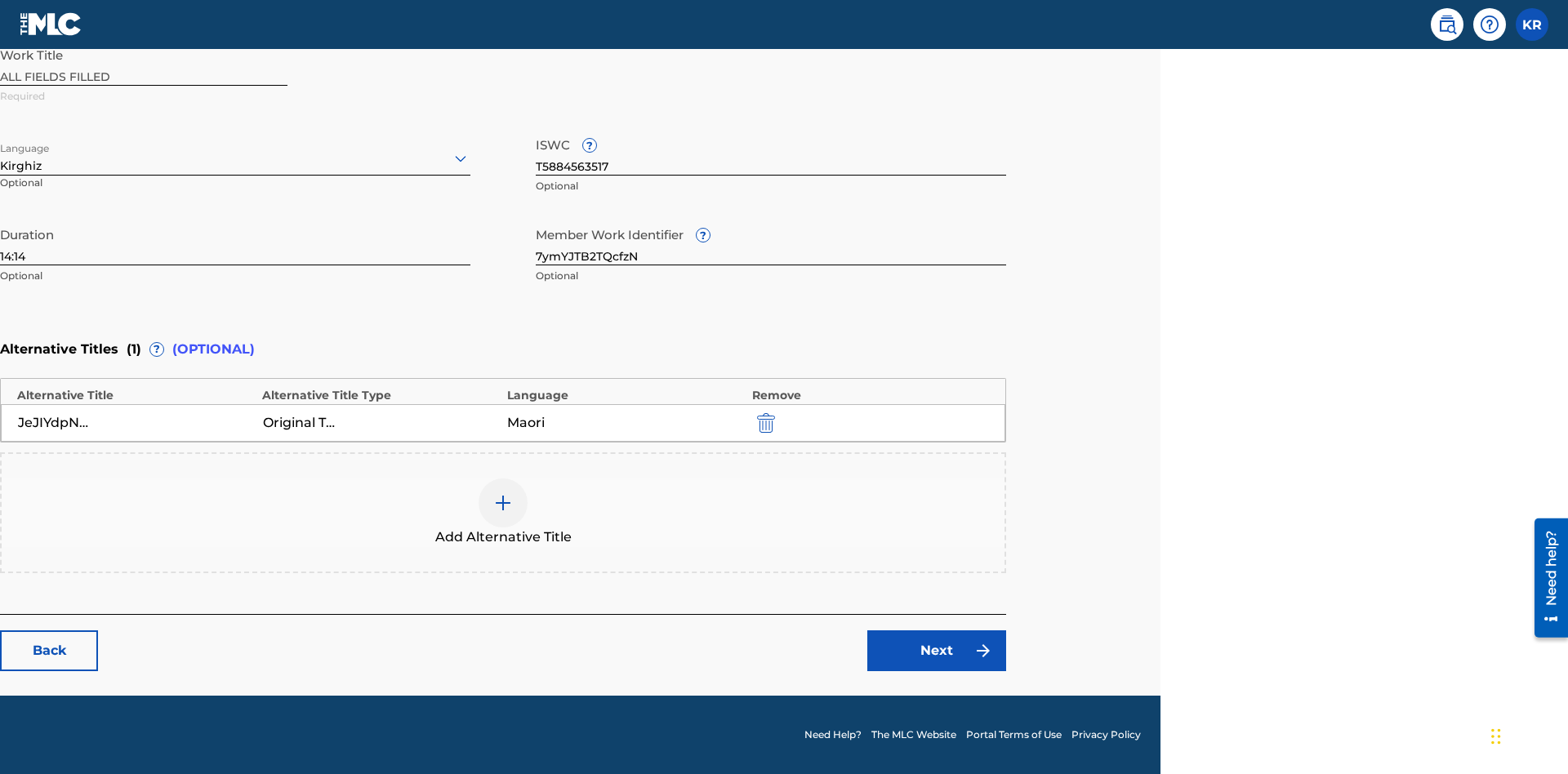
click at [937, 650] on link "Next" at bounding box center [937, 650] width 139 height 41
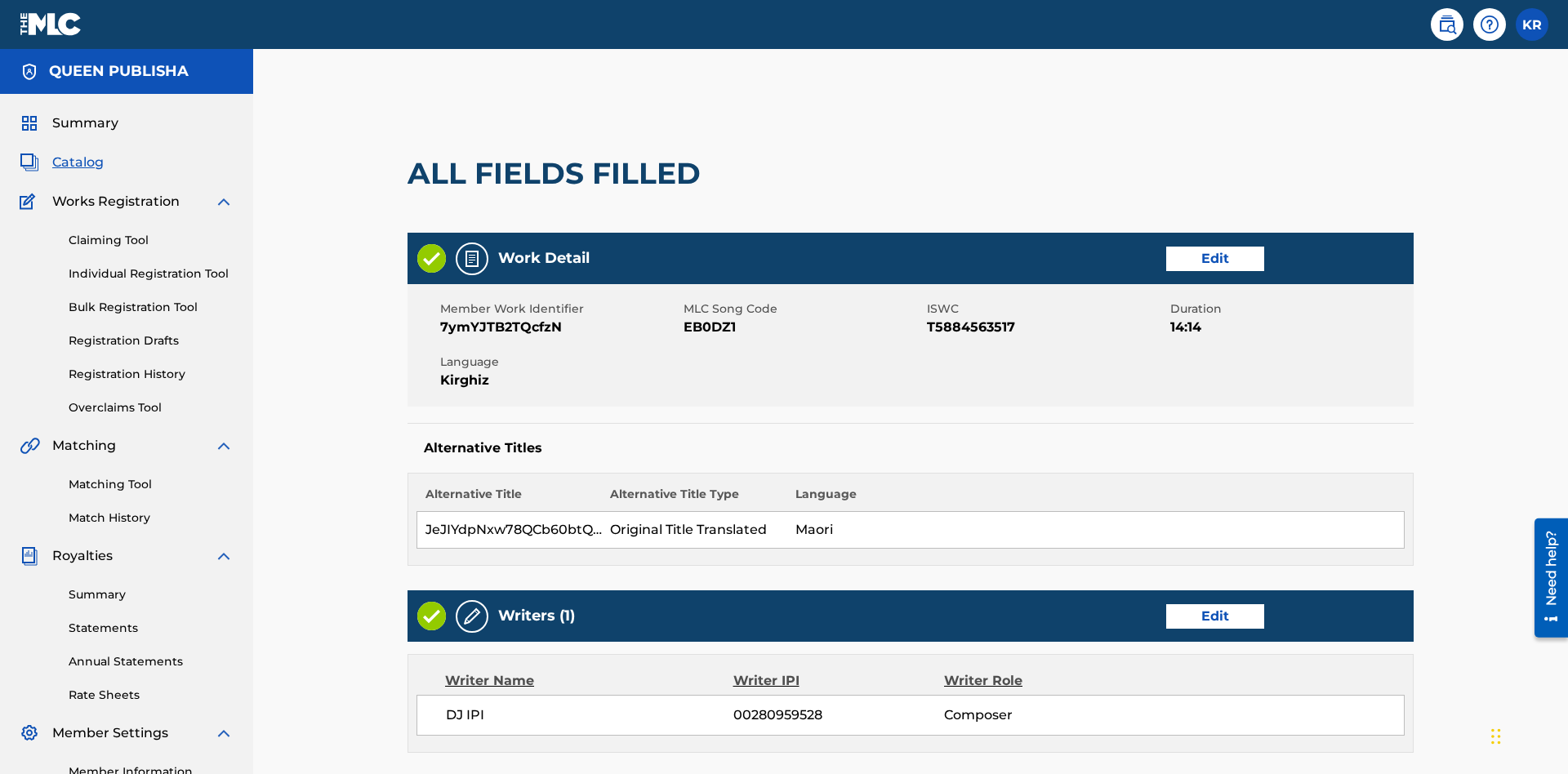
click at [1166, 605] on link "Edit" at bounding box center [1215, 617] width 98 height 25
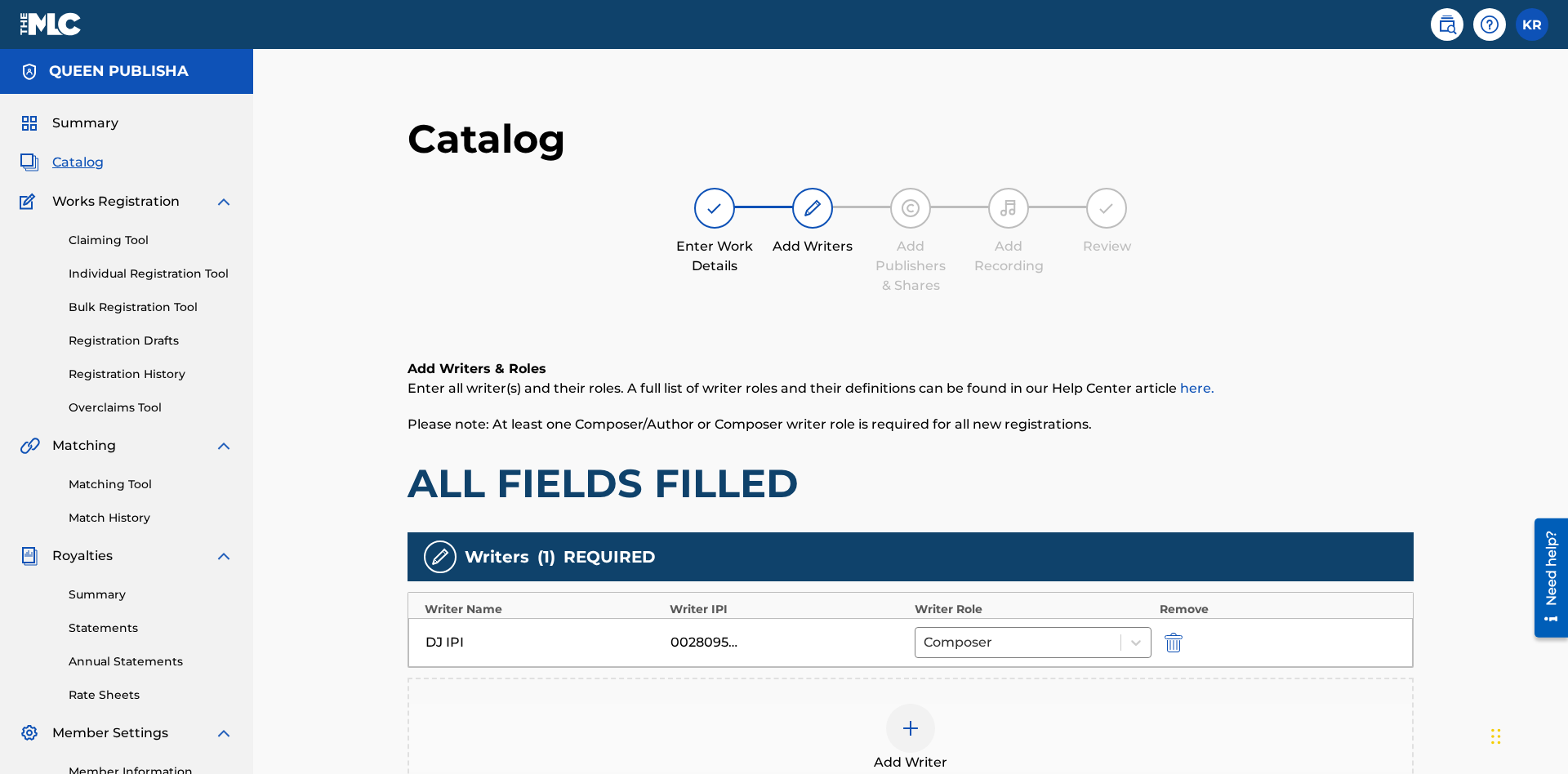
click at [1165, 632] on img "submit" at bounding box center [1174, 642] width 18 height 20
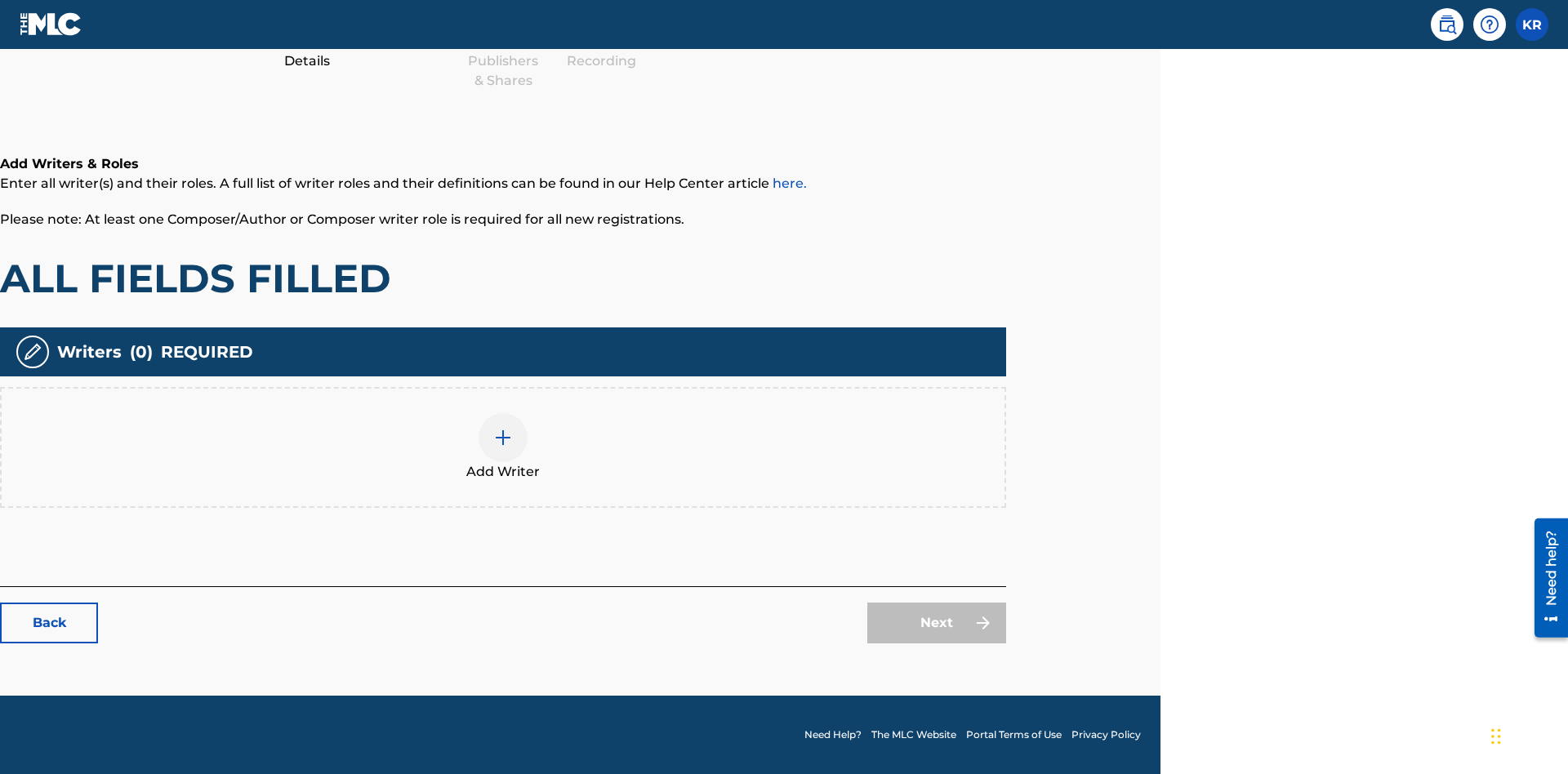
click at [503, 447] on img at bounding box center [503, 438] width 20 height 20
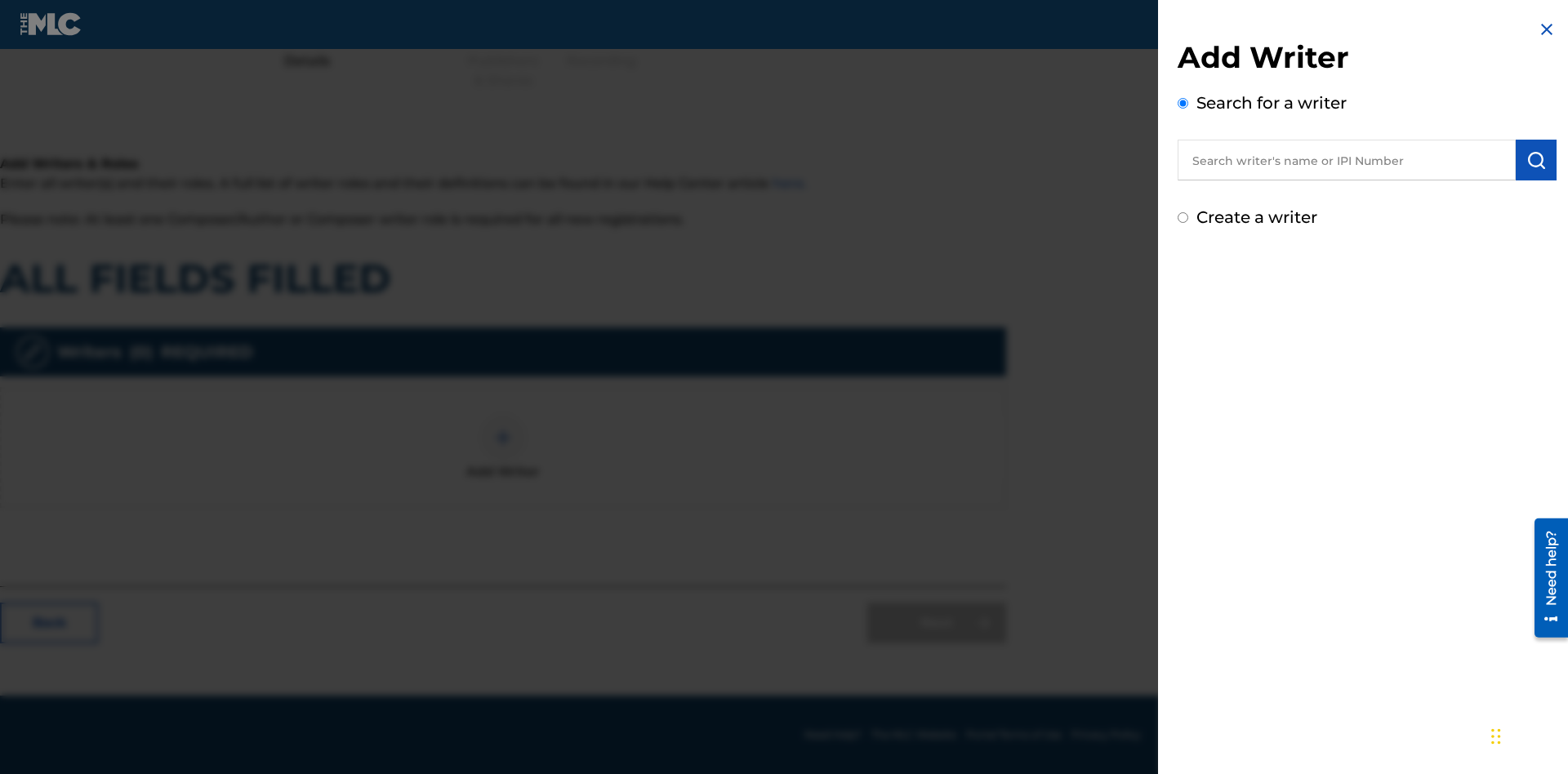
click at [1183, 218] on input "Create a writer" at bounding box center [1183, 217] width 11 height 11
radio input "false"
radio input "true"
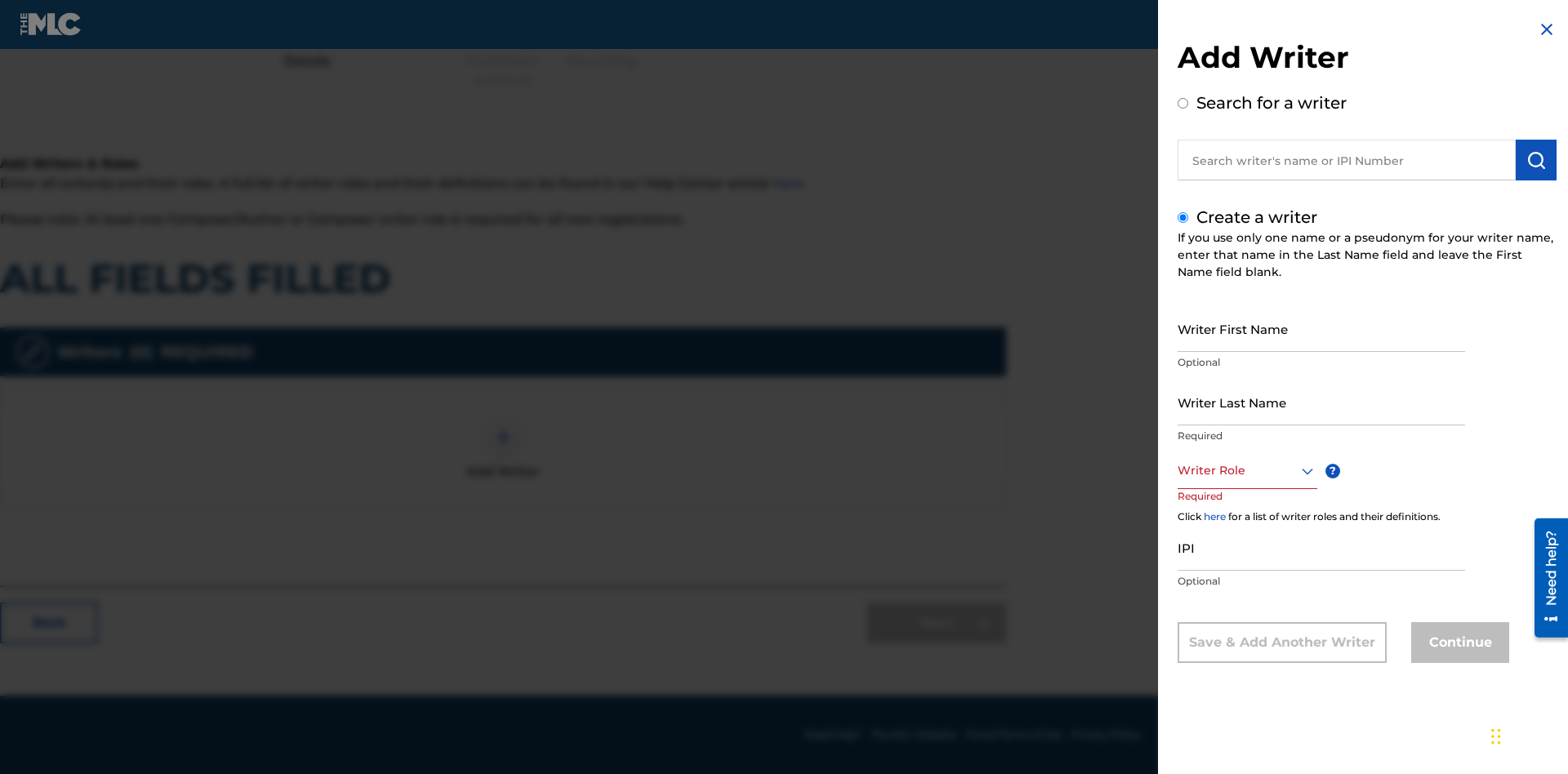
click at [1322, 328] on input "Writer First Name" at bounding box center [1321, 328] width 287 height 47
type input "Af0IKO0mibbLR6TqSIj4xWkQE"
click at [1322, 402] on input "Writer Last Name" at bounding box center [1321, 402] width 287 height 47
type input "A6RZt3ZVNNHF9UjJHEXKBm76Z"
click at [1246, 470] on div at bounding box center [1247, 470] width 140 height 20
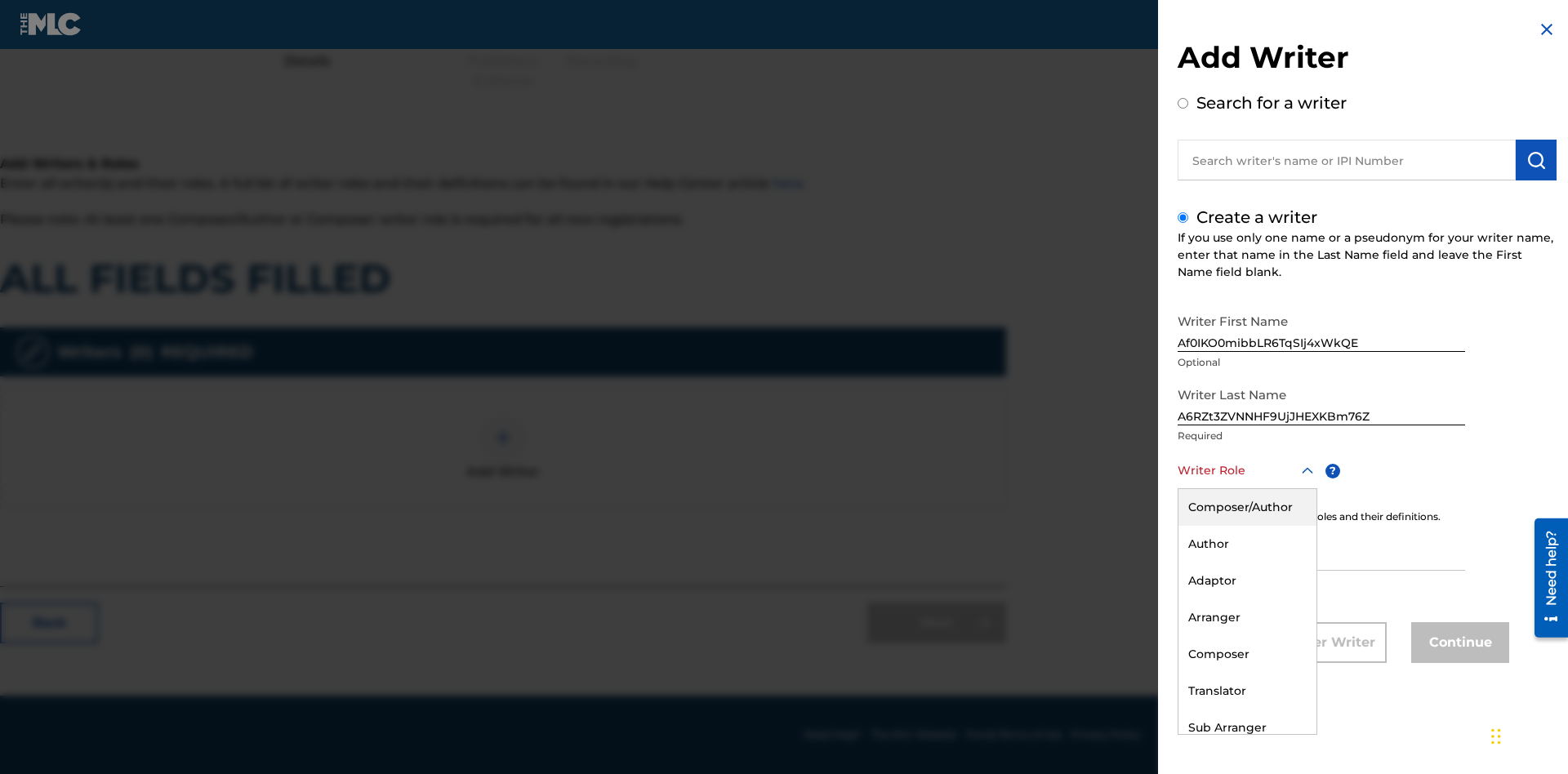
click at [1246, 654] on div "Composer" at bounding box center [1247, 654] width 138 height 37
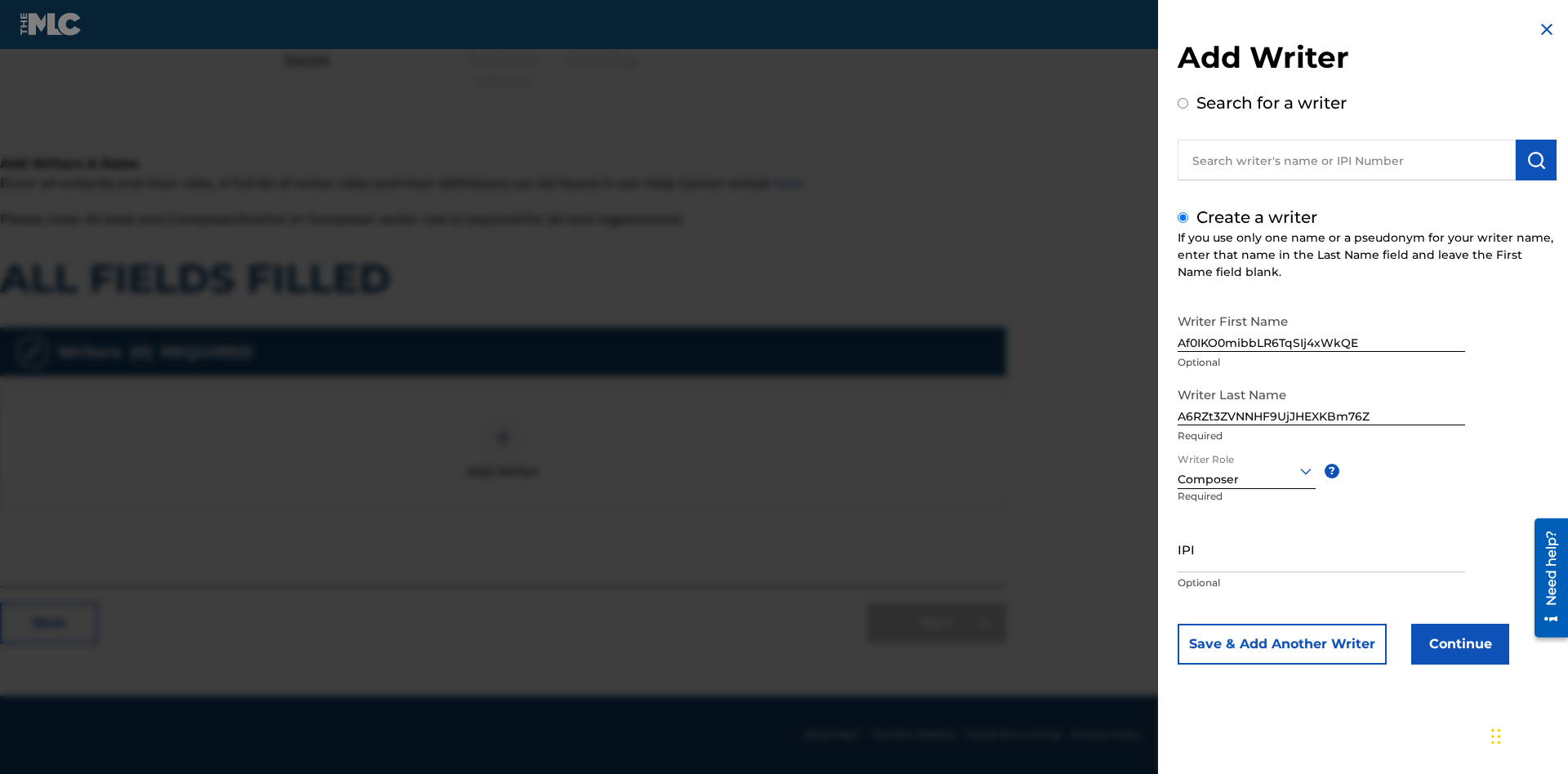
click at [1322, 549] on input "IPI" at bounding box center [1321, 549] width 287 height 47
type input "33533663101"
click at [1458, 644] on button "Continue" at bounding box center [1461, 644] width 98 height 41
